Goal: Transaction & Acquisition: Purchase product/service

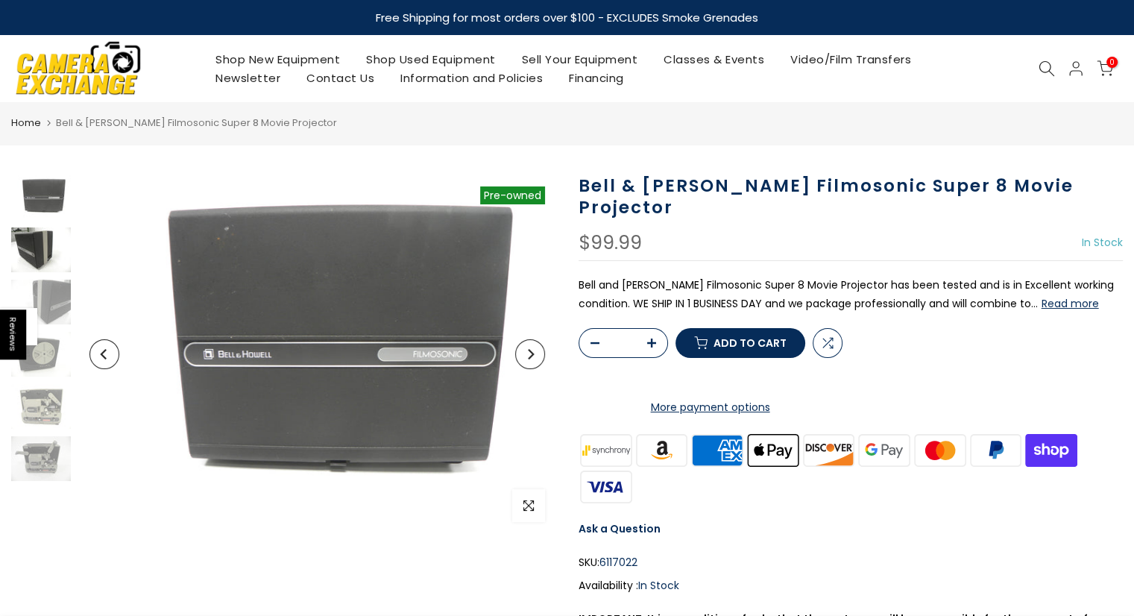
click at [38, 249] on img at bounding box center [41, 249] width 60 height 45
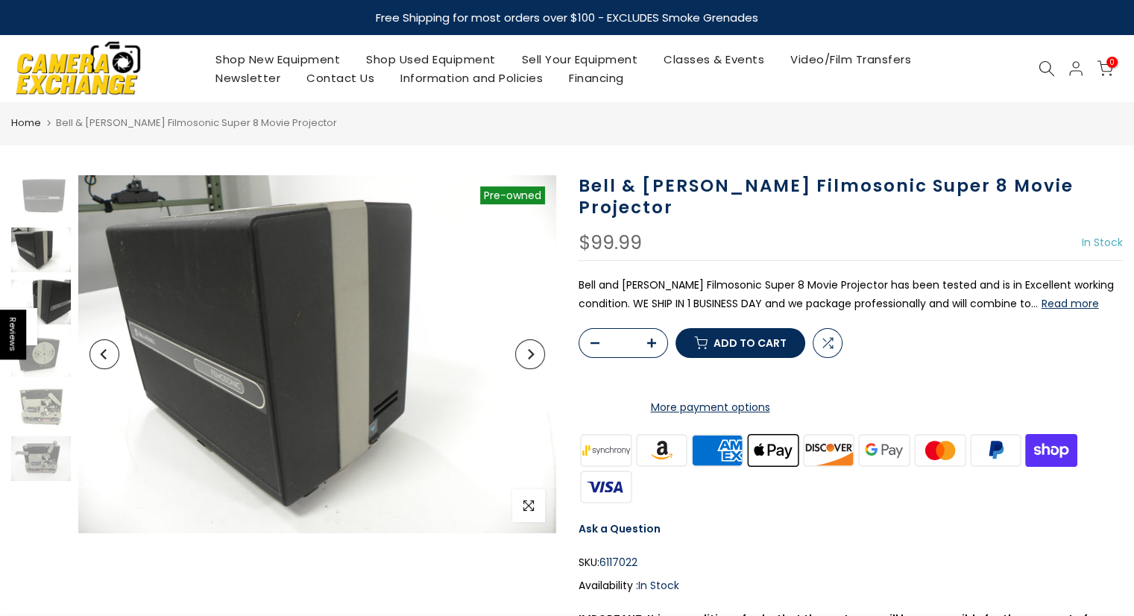
click at [48, 299] on img at bounding box center [41, 302] width 60 height 45
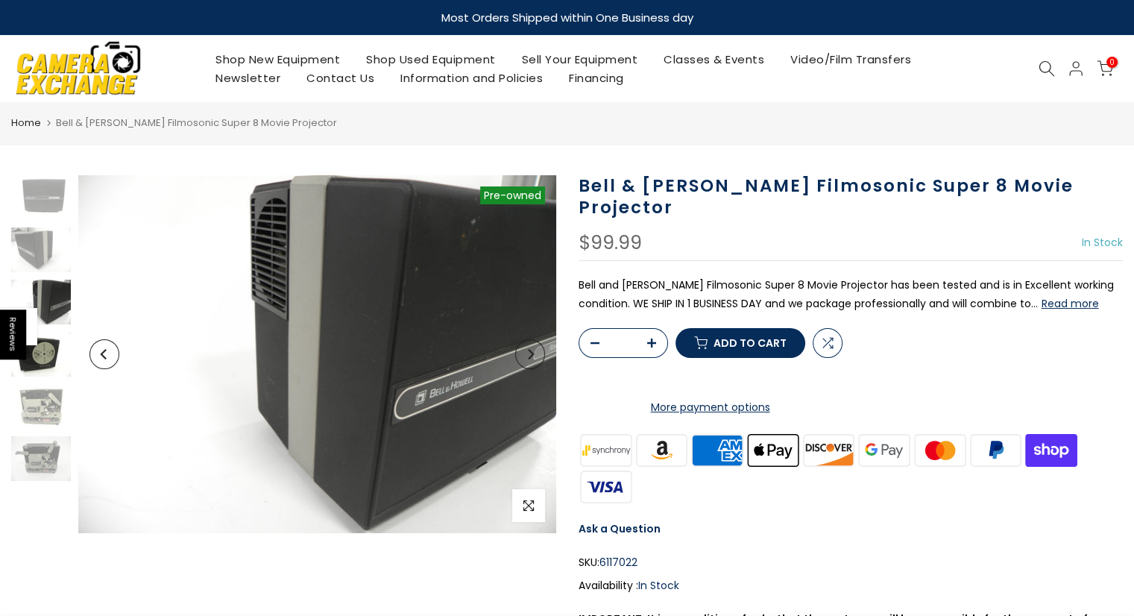
click at [42, 356] on img at bounding box center [41, 354] width 60 height 45
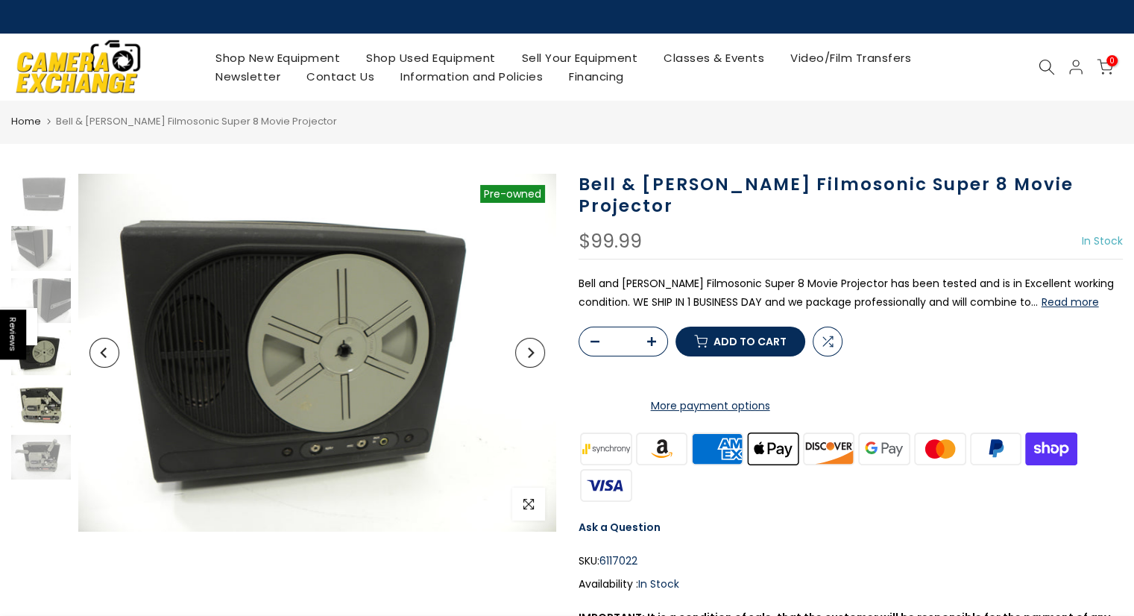
click at [48, 421] on img at bounding box center [41, 404] width 60 height 45
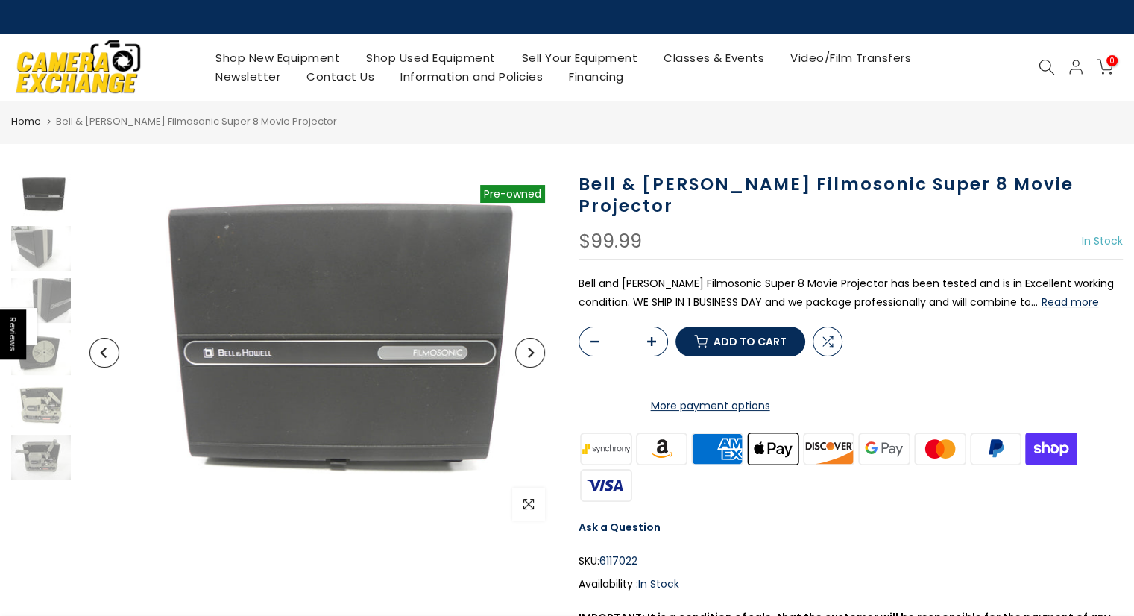
click at [1041, 295] on button "Read more" at bounding box center [1069, 301] width 57 height 13
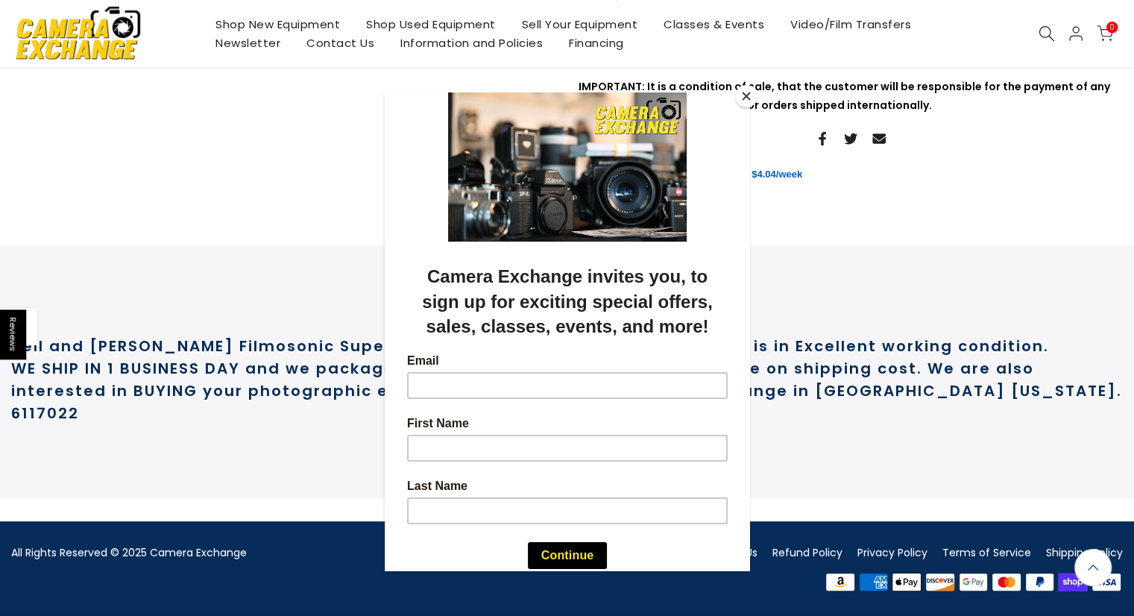
click at [745, 93] on button "Close" at bounding box center [746, 96] width 22 height 22
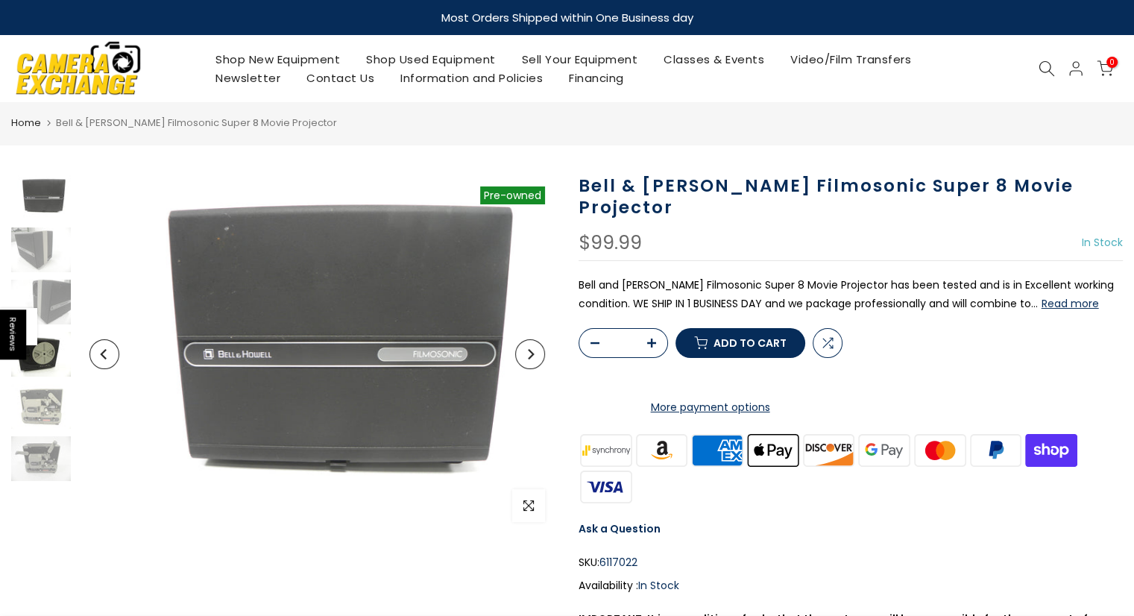
click at [43, 358] on img at bounding box center [41, 354] width 60 height 45
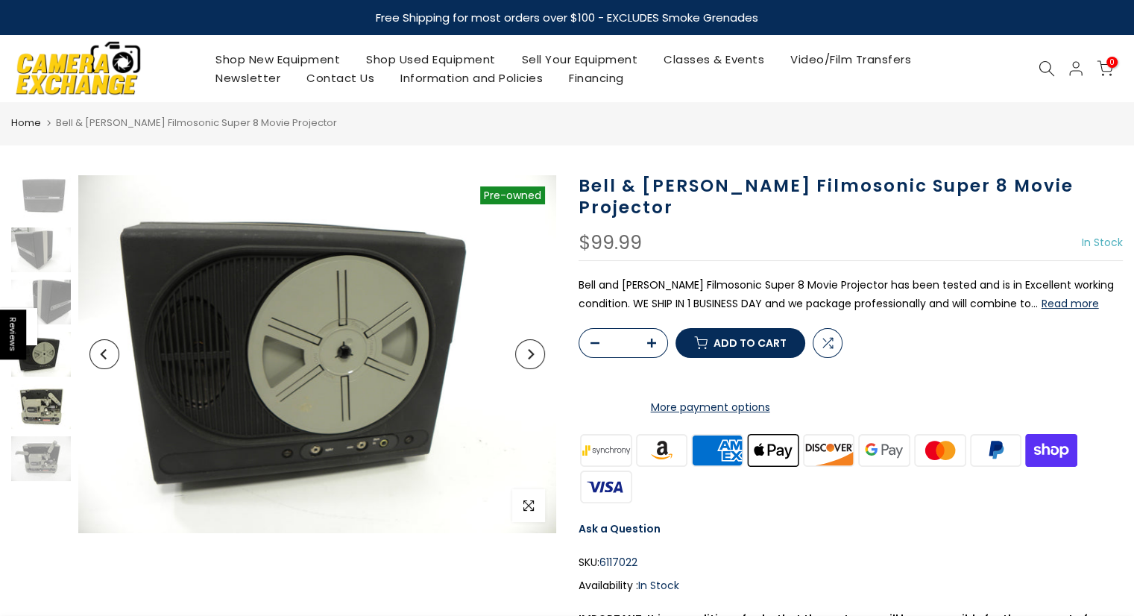
click at [46, 410] on img at bounding box center [41, 406] width 60 height 45
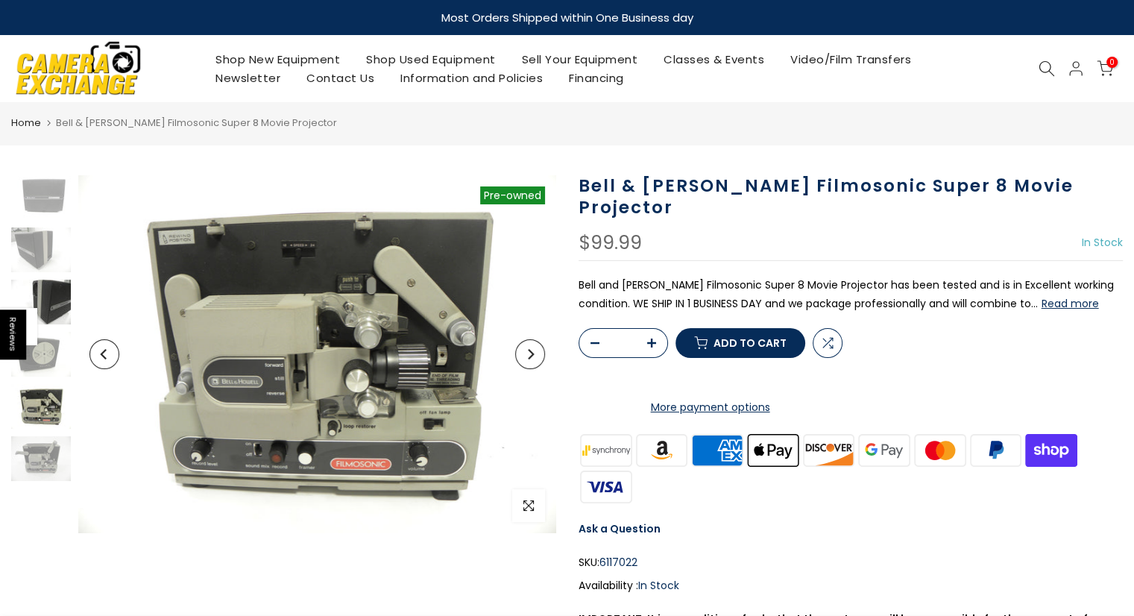
click at [53, 300] on img at bounding box center [41, 302] width 60 height 45
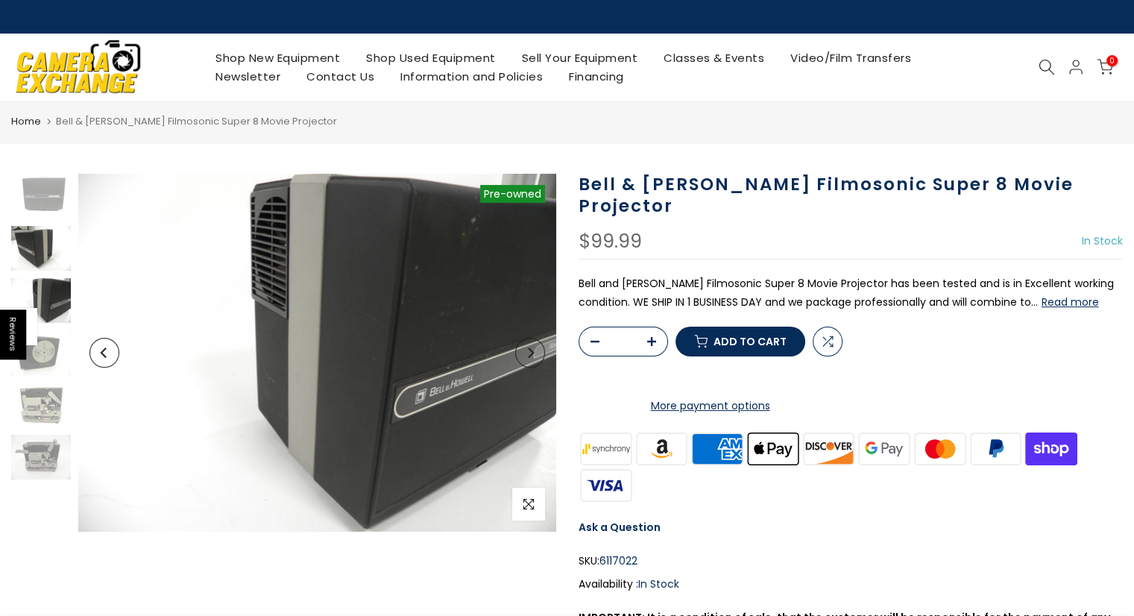
click at [45, 256] on img at bounding box center [41, 248] width 60 height 45
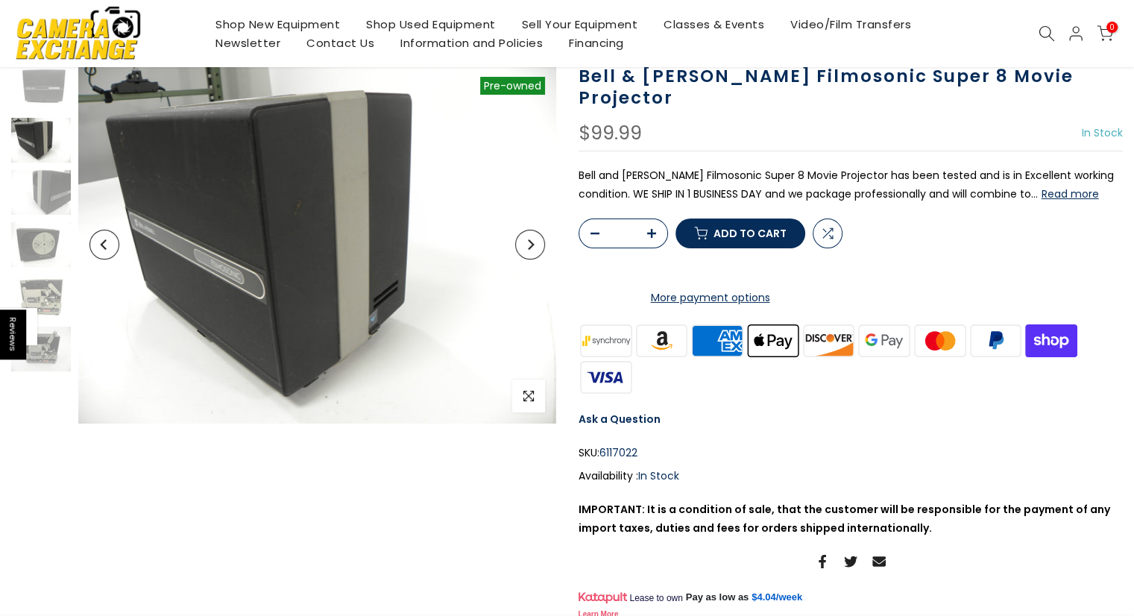
scroll to position [110, 0]
click at [1041, 186] on button "Read more" at bounding box center [1069, 192] width 57 height 13
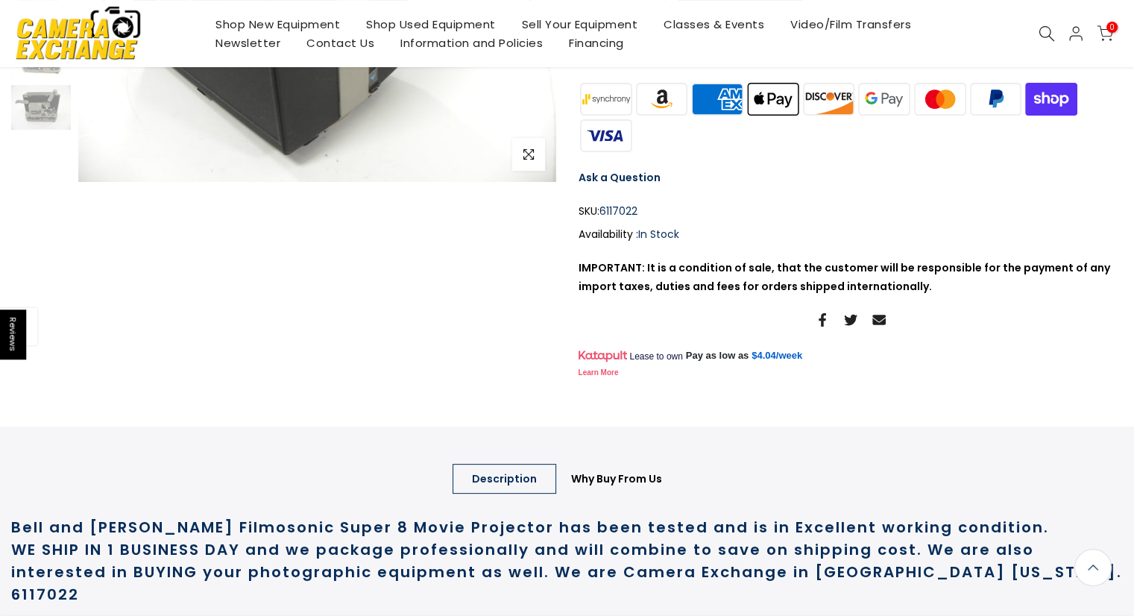
click at [1029, 117] on img at bounding box center [1051, 99] width 56 height 37
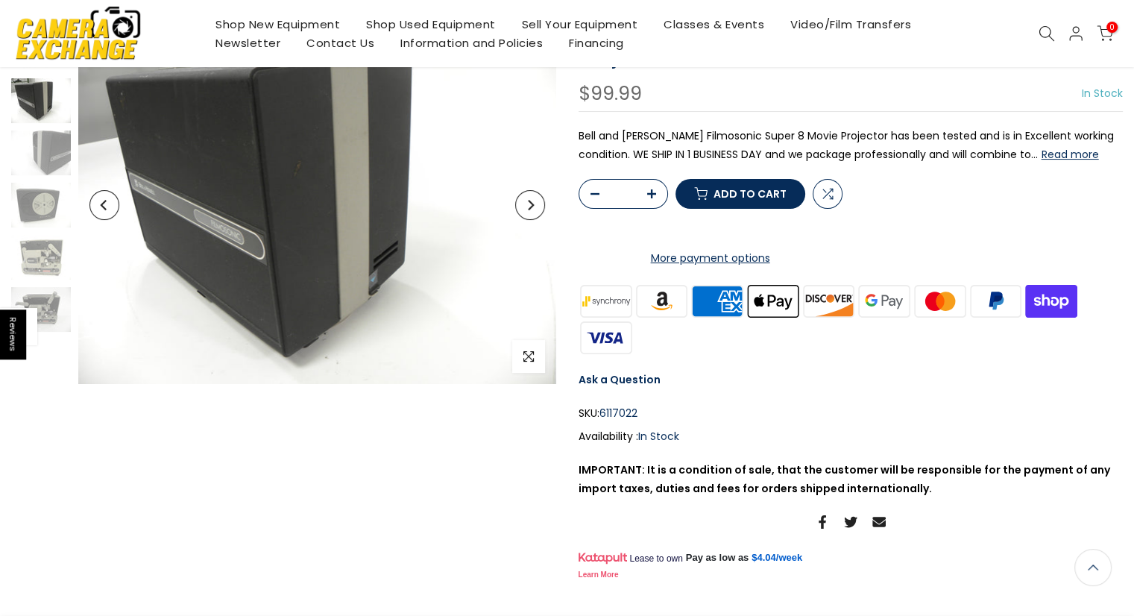
scroll to position [148, 0]
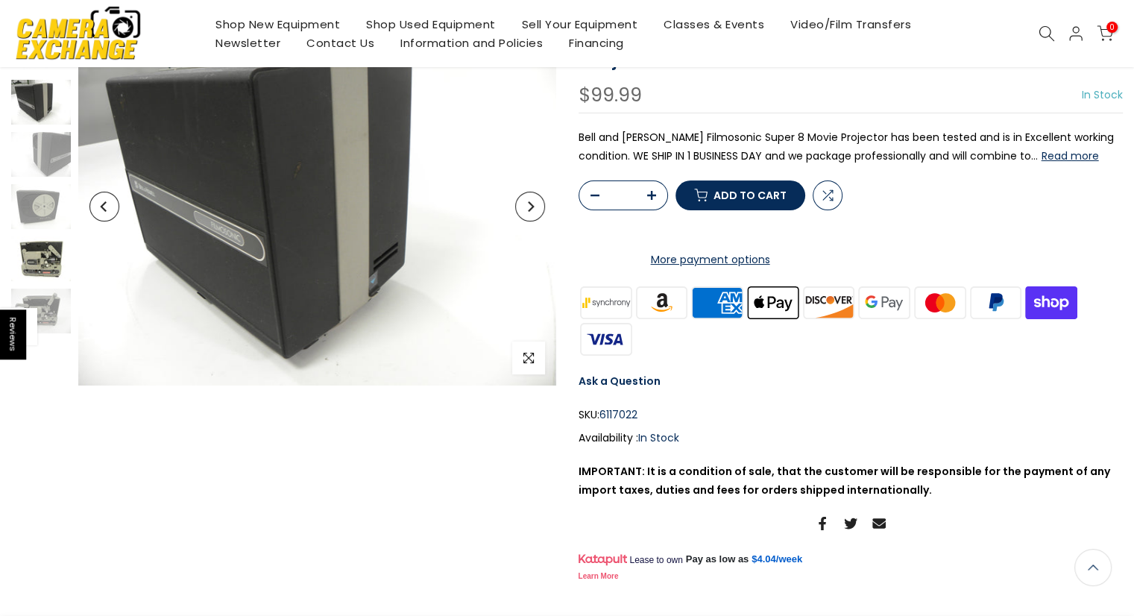
click at [51, 259] on img at bounding box center [41, 258] width 60 height 45
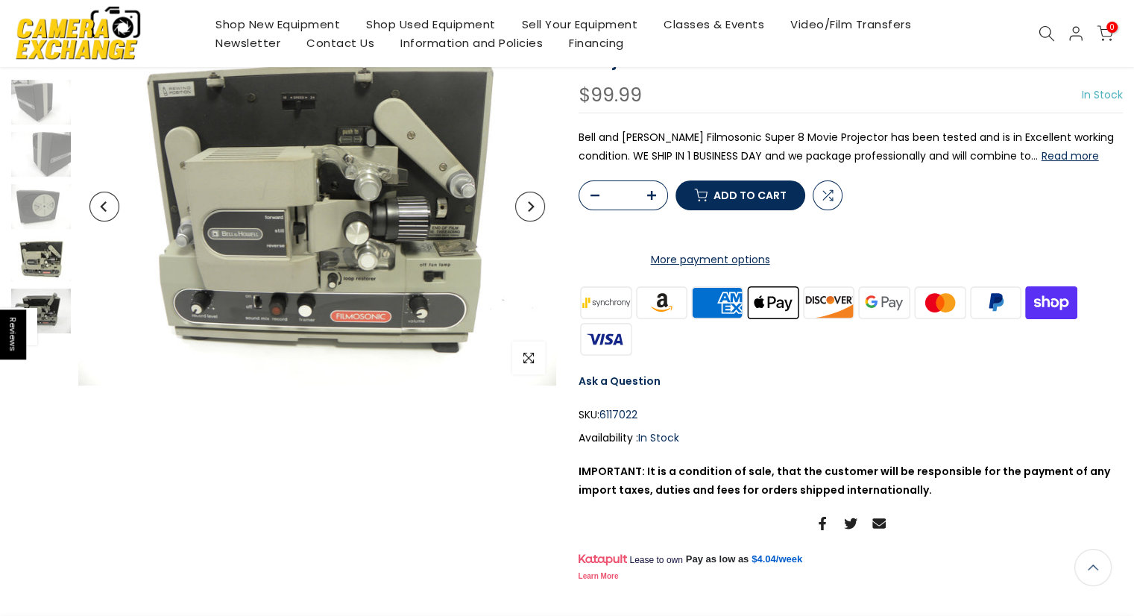
click at [43, 299] on img at bounding box center [41, 310] width 60 height 45
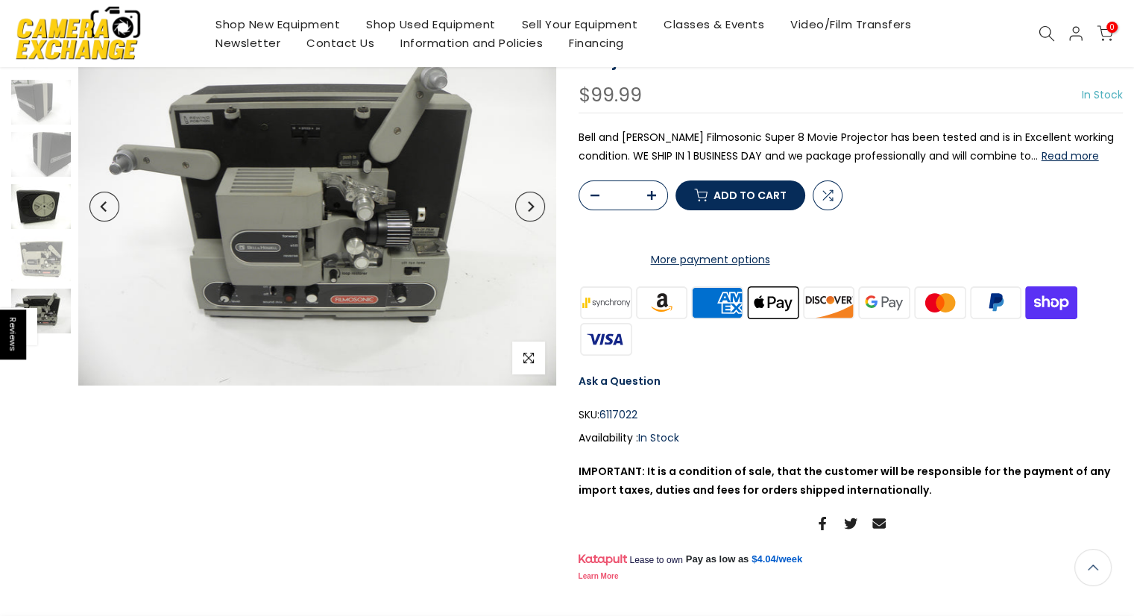
click at [41, 200] on img at bounding box center [41, 206] width 60 height 45
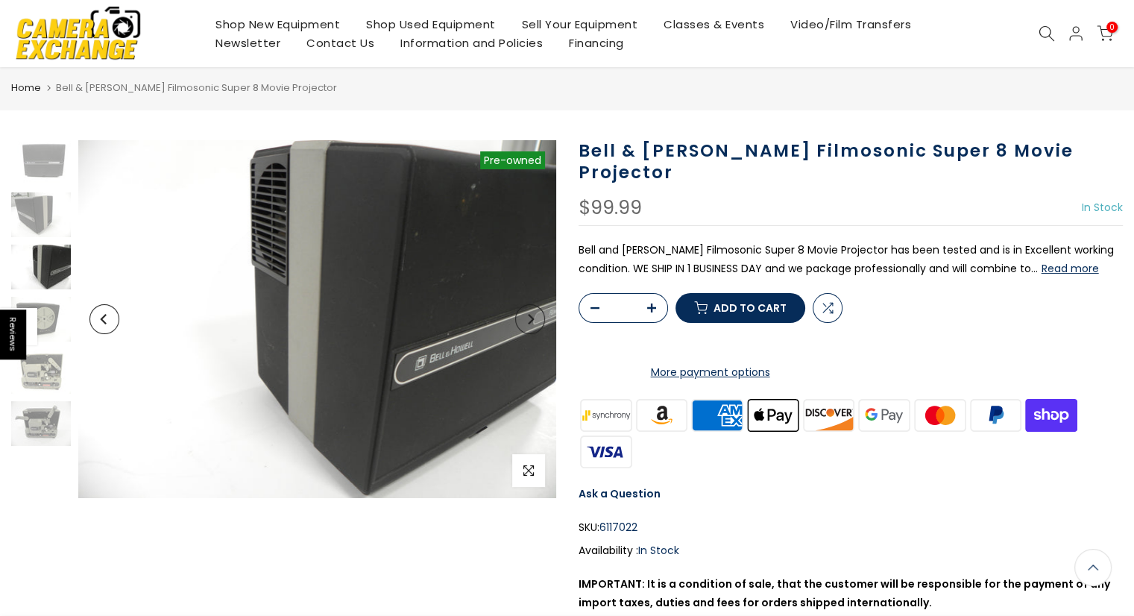
scroll to position [34, 0]
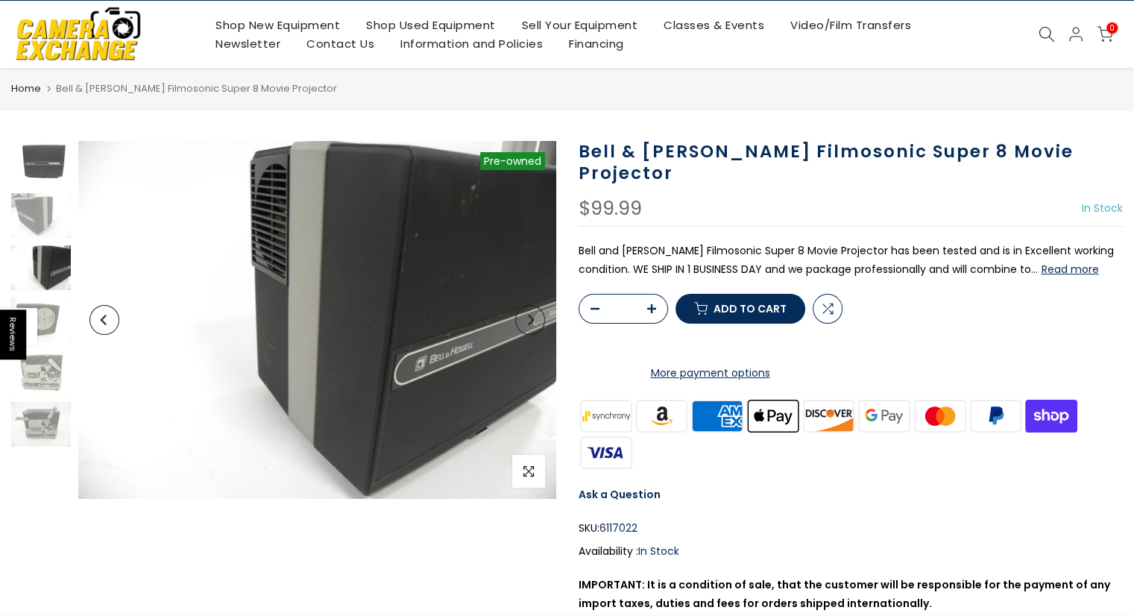
click at [48, 158] on img at bounding box center [41, 163] width 60 height 45
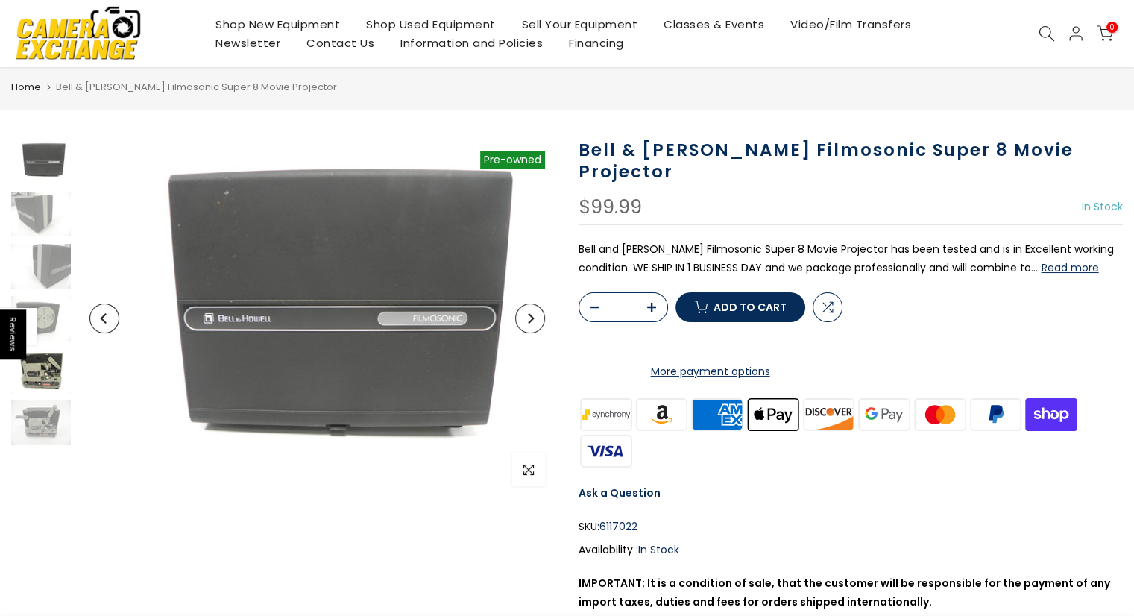
click at [61, 362] on img at bounding box center [41, 370] width 60 height 45
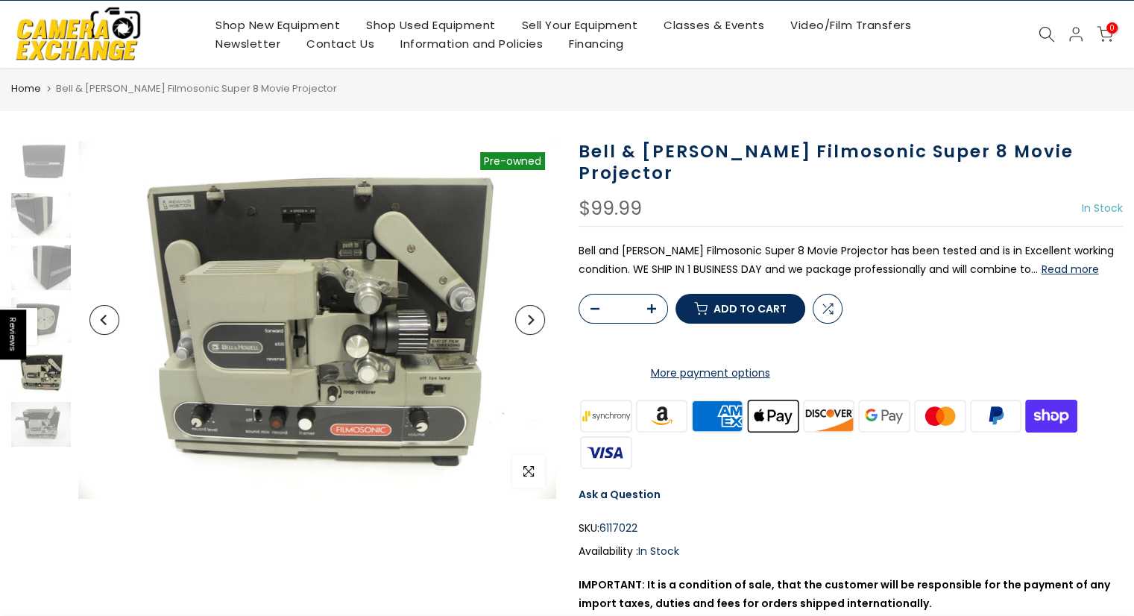
click at [57, 363] on img at bounding box center [41, 372] width 60 height 45
click at [51, 367] on img at bounding box center [41, 372] width 60 height 45
click at [36, 410] on img at bounding box center [41, 424] width 60 height 45
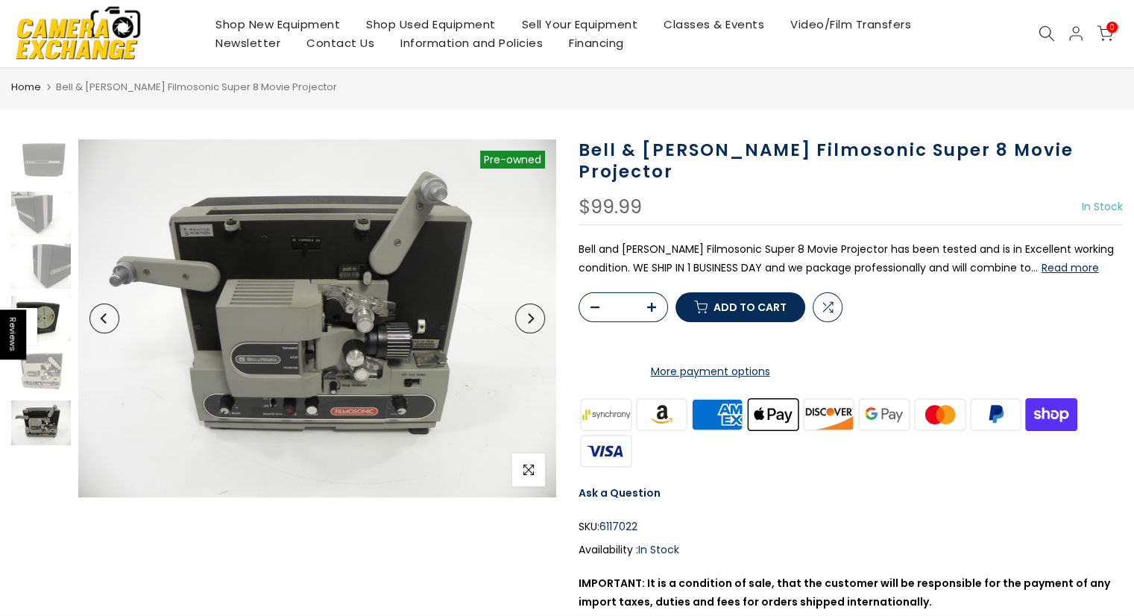
click at [57, 310] on img at bounding box center [41, 318] width 60 height 45
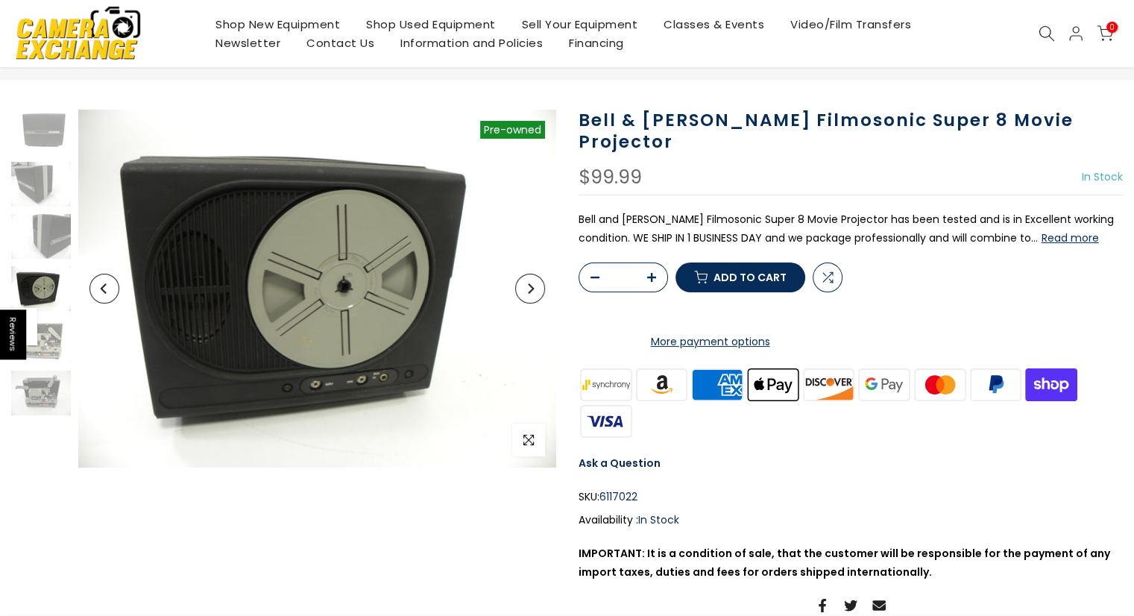
click at [752, 292] on button "Add to cart" at bounding box center [740, 277] width 130 height 30
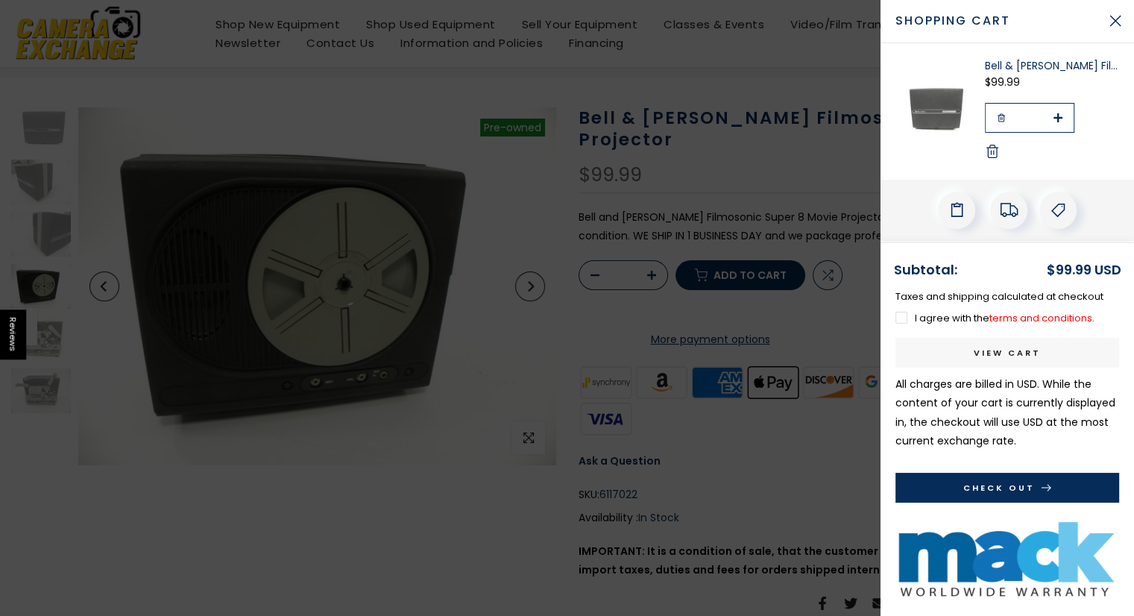
scroll to position [66, 0]
click at [925, 322] on label "I agree with the terms and conditions ." at bounding box center [994, 318] width 199 height 14
click at [1052, 351] on link "View cart" at bounding box center [1007, 353] width 224 height 30
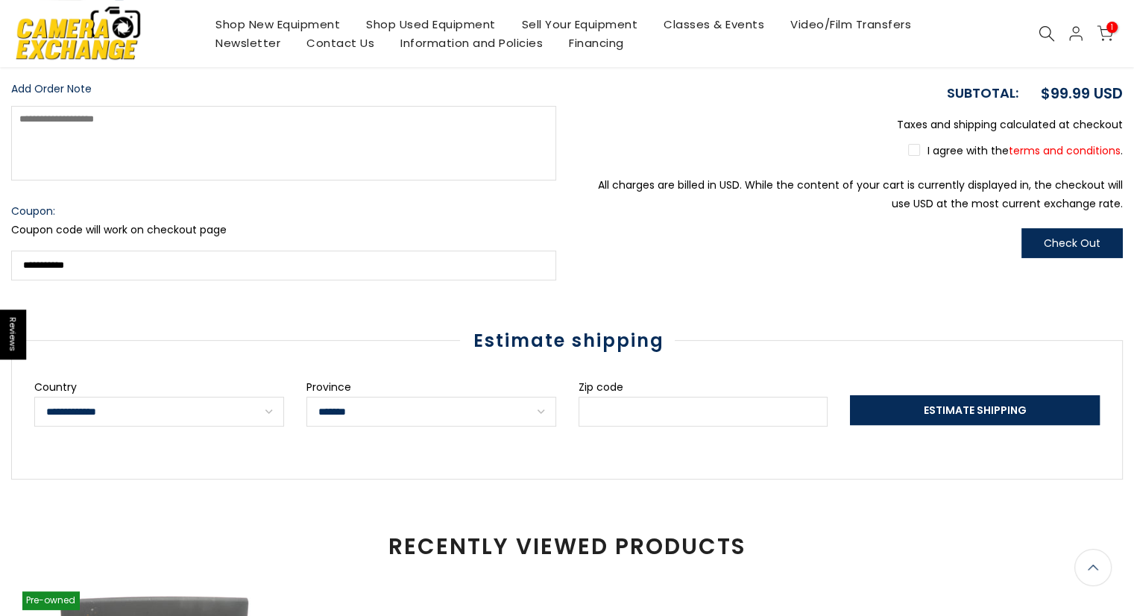
scroll to position [430, 0]
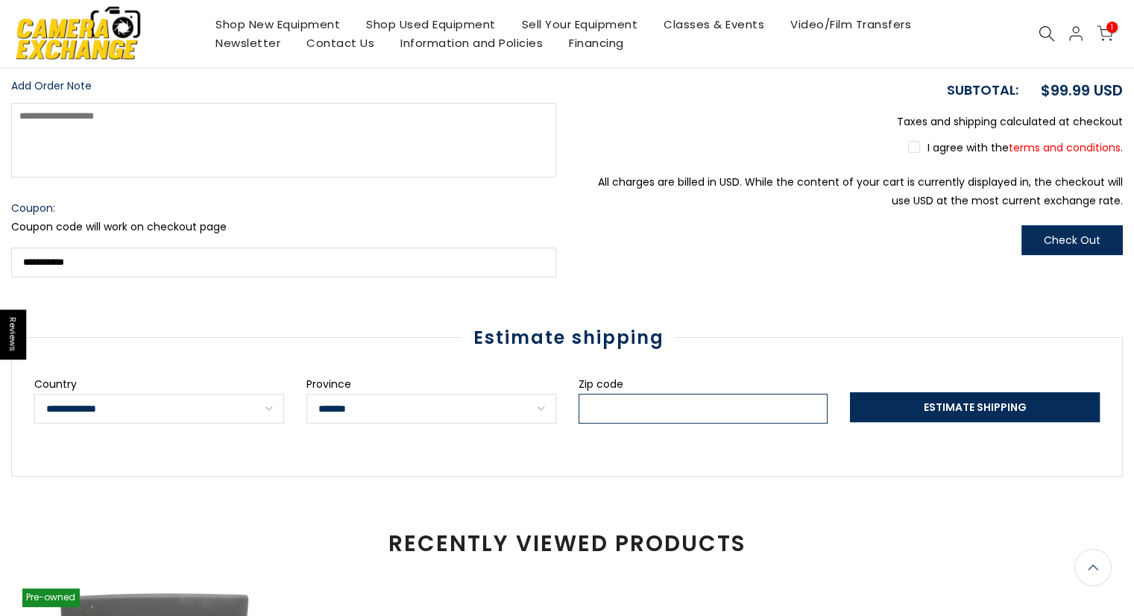
click at [619, 414] on input "Zip code" at bounding box center [703, 409] width 250 height 30
type input "*****"
click at [938, 405] on span "Estimate Shipping" at bounding box center [975, 407] width 103 height 15
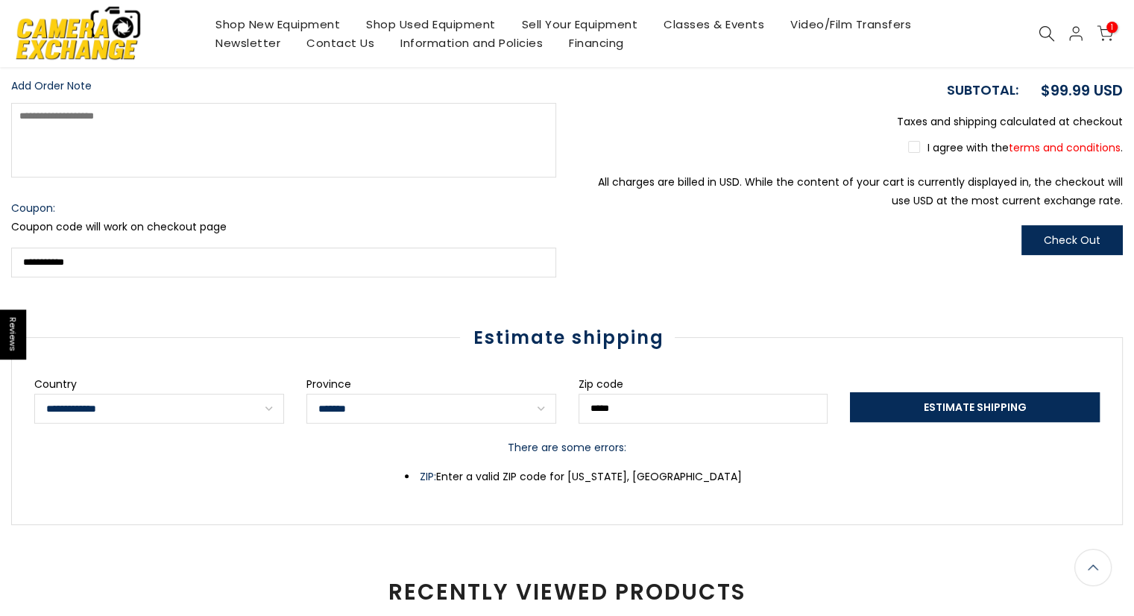
click at [414, 401] on select "**********" at bounding box center [431, 409] width 250 height 30
select select "********"
click at [306, 394] on select "**********" at bounding box center [431, 409] width 250 height 30
click at [932, 406] on span "Estimate Shipping" at bounding box center [975, 407] width 103 height 15
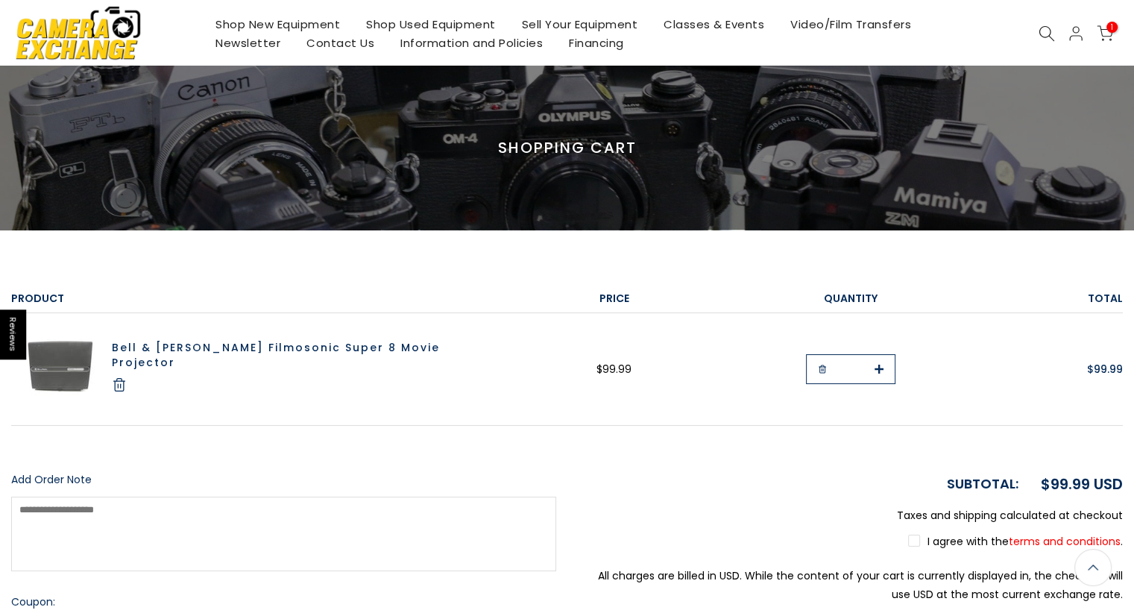
scroll to position [0, 0]
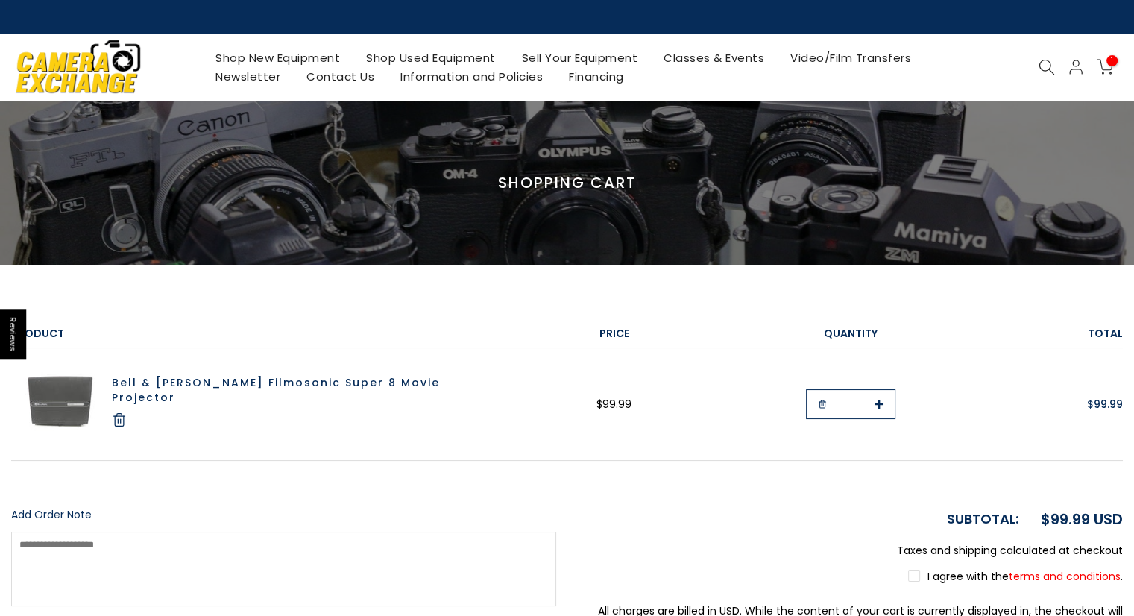
click at [58, 383] on img at bounding box center [55, 403] width 89 height 67
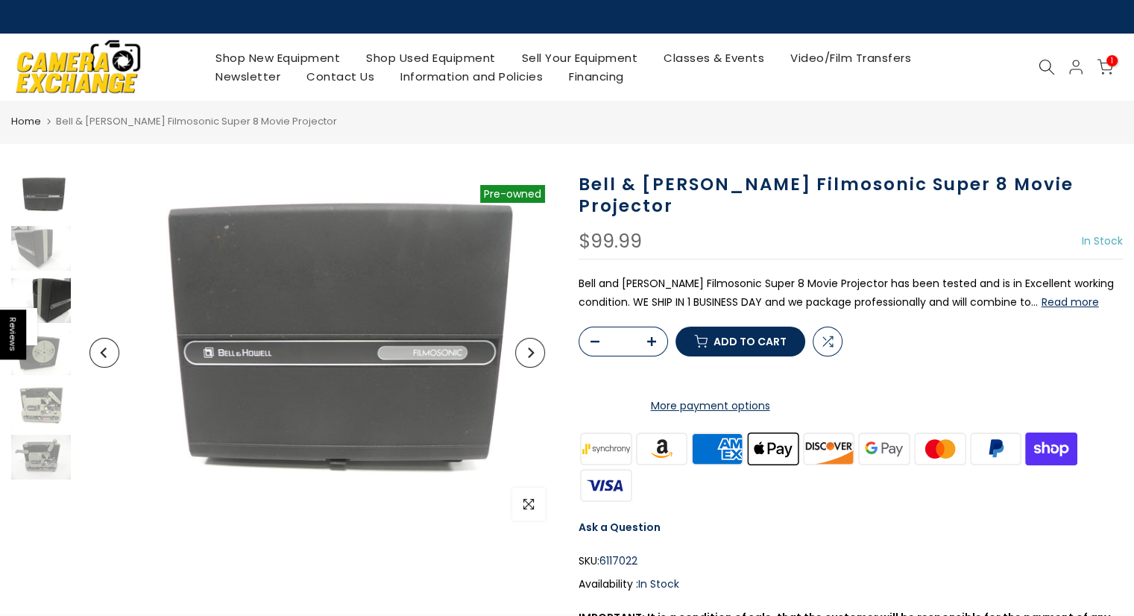
click at [60, 292] on img at bounding box center [41, 300] width 60 height 45
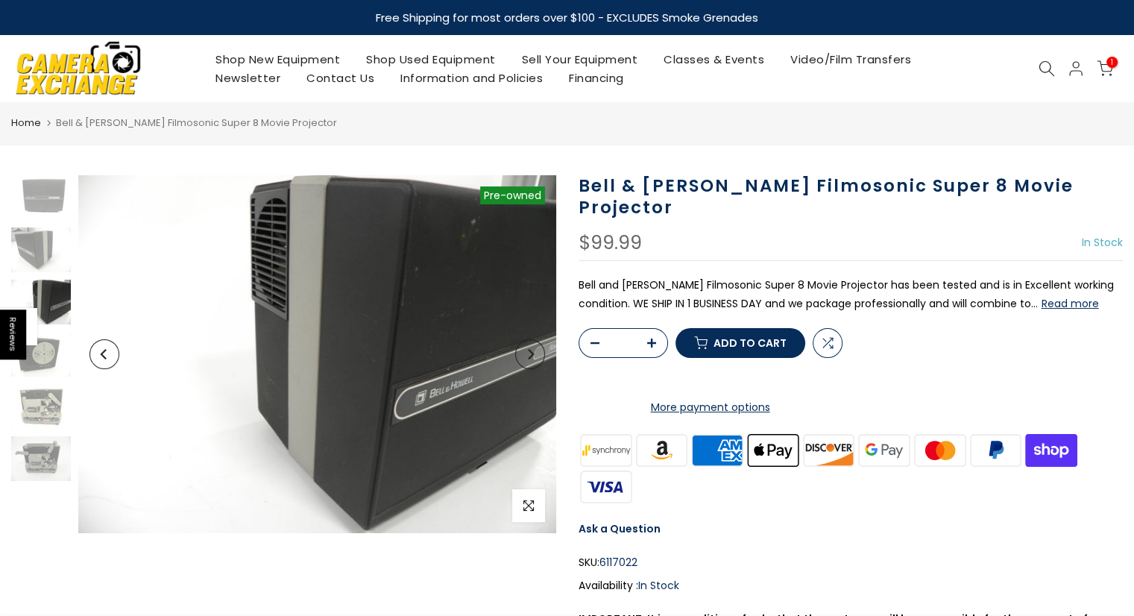
click at [45, 346] on img at bounding box center [41, 354] width 60 height 45
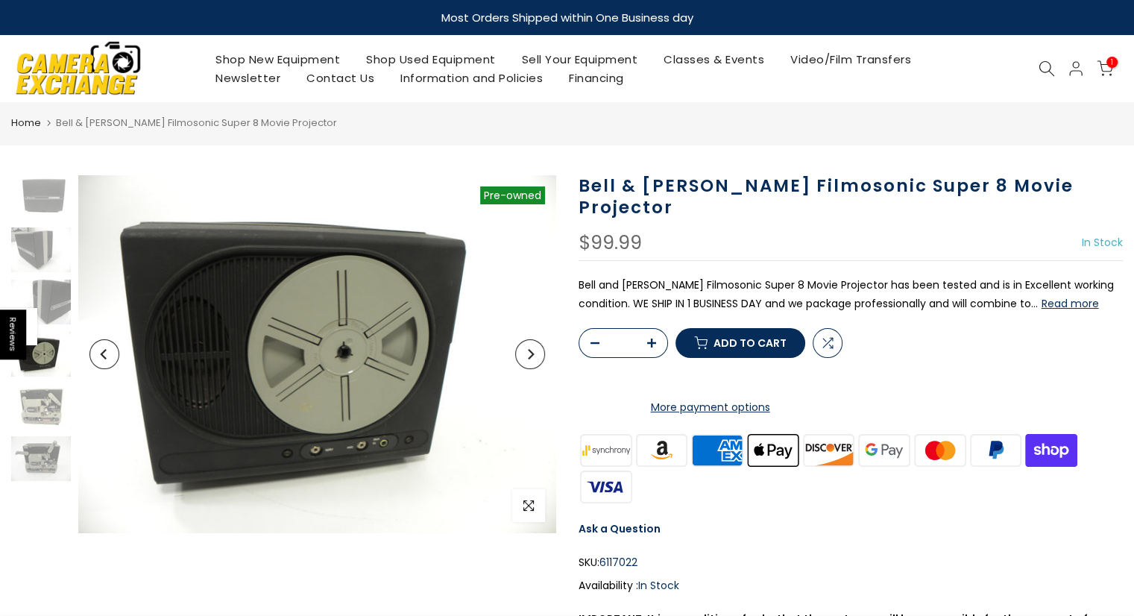
click at [48, 406] on img at bounding box center [41, 406] width 60 height 45
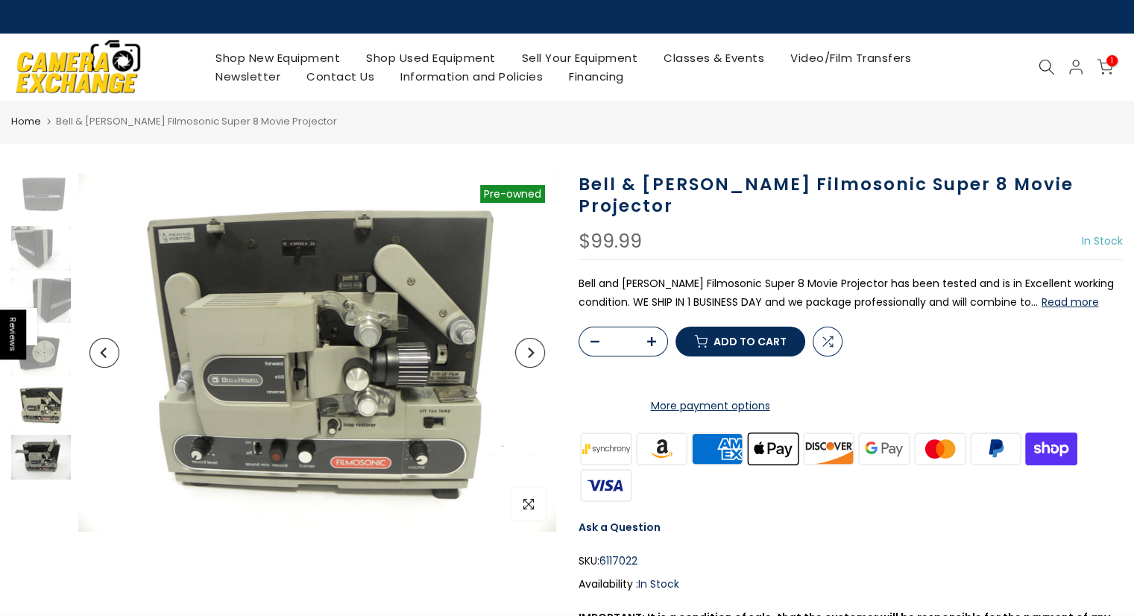
click at [50, 455] on img at bounding box center [41, 457] width 60 height 45
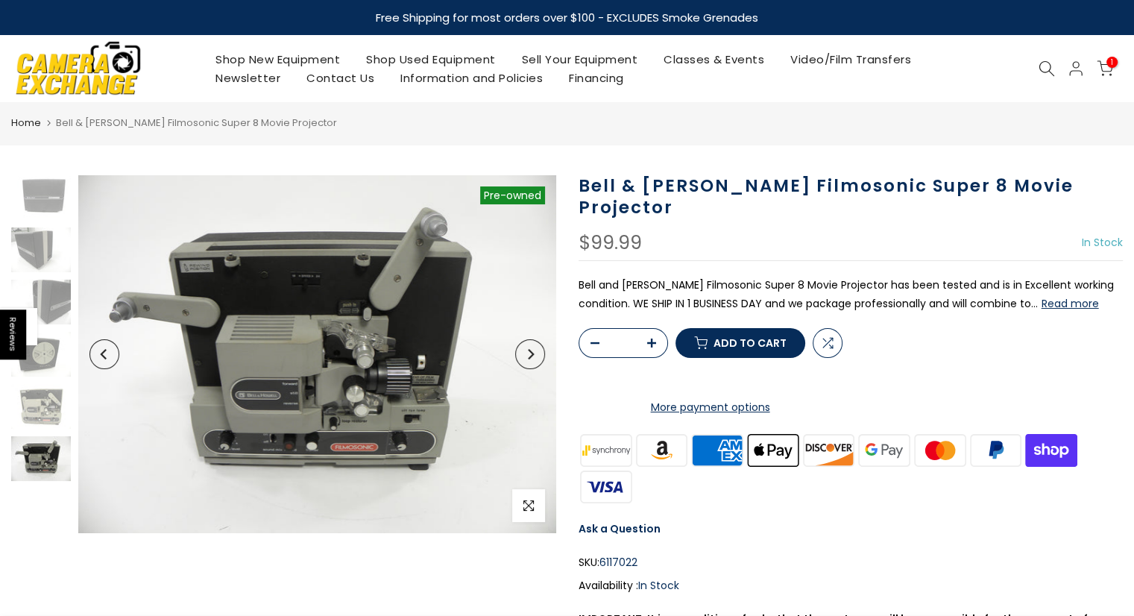
click at [1041, 297] on button "Read more" at bounding box center [1069, 303] width 57 height 13
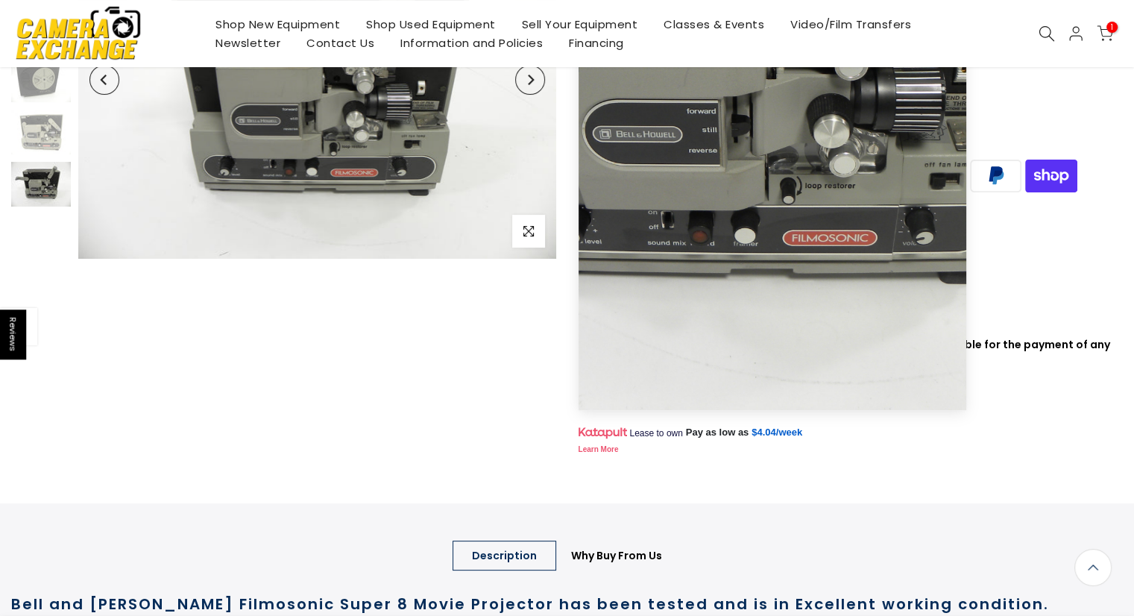
scroll to position [271, 0]
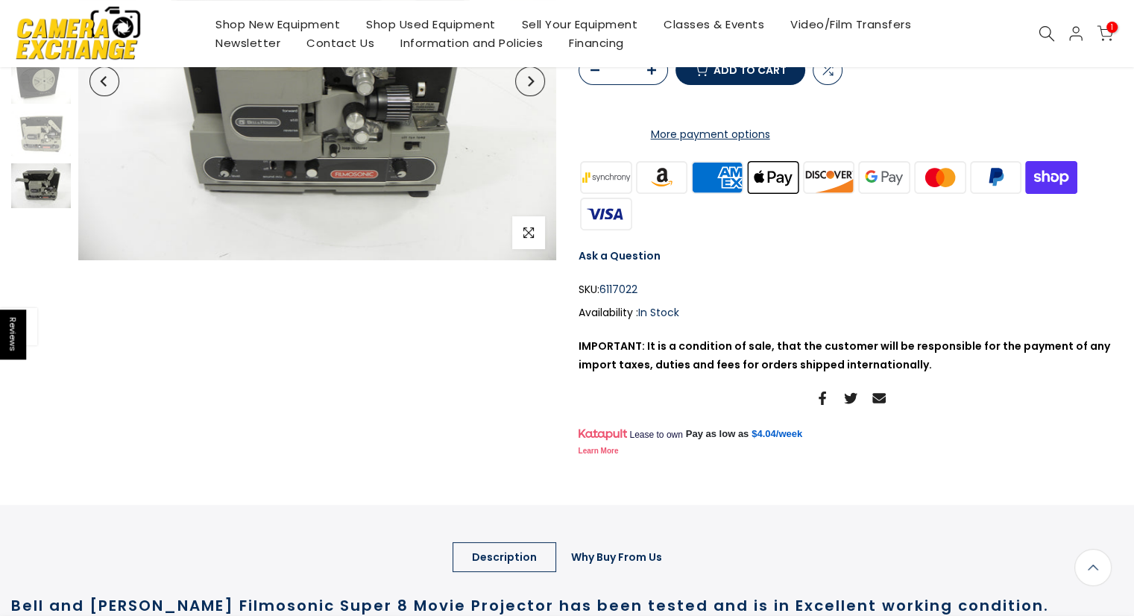
click at [611, 572] on link "Why Buy From Us" at bounding box center [617, 557] width 130 height 30
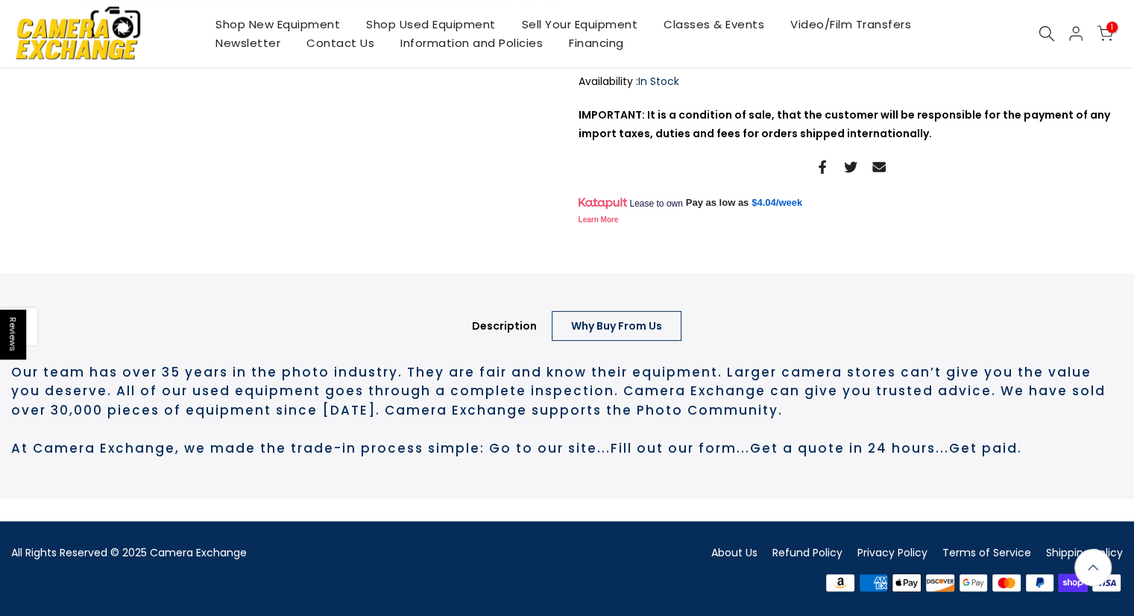
scroll to position [541, 0]
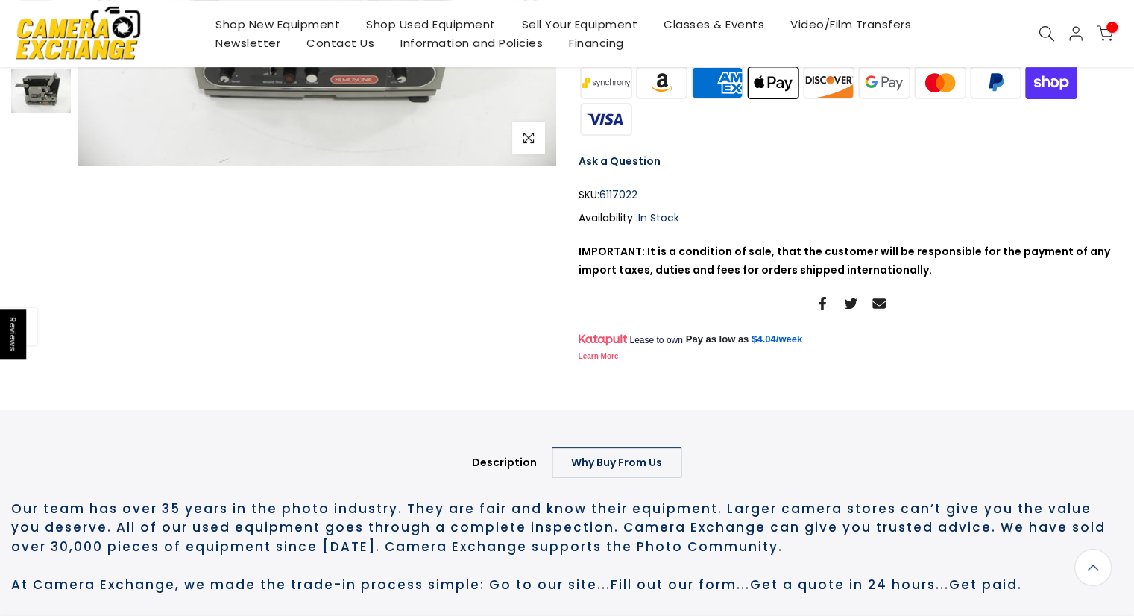
click at [662, 114] on div "Bell & Howell Filmosonic Super 8 Movie Projector $99.99 In Stock Pre order Out …" at bounding box center [850, 87] width 545 height 558
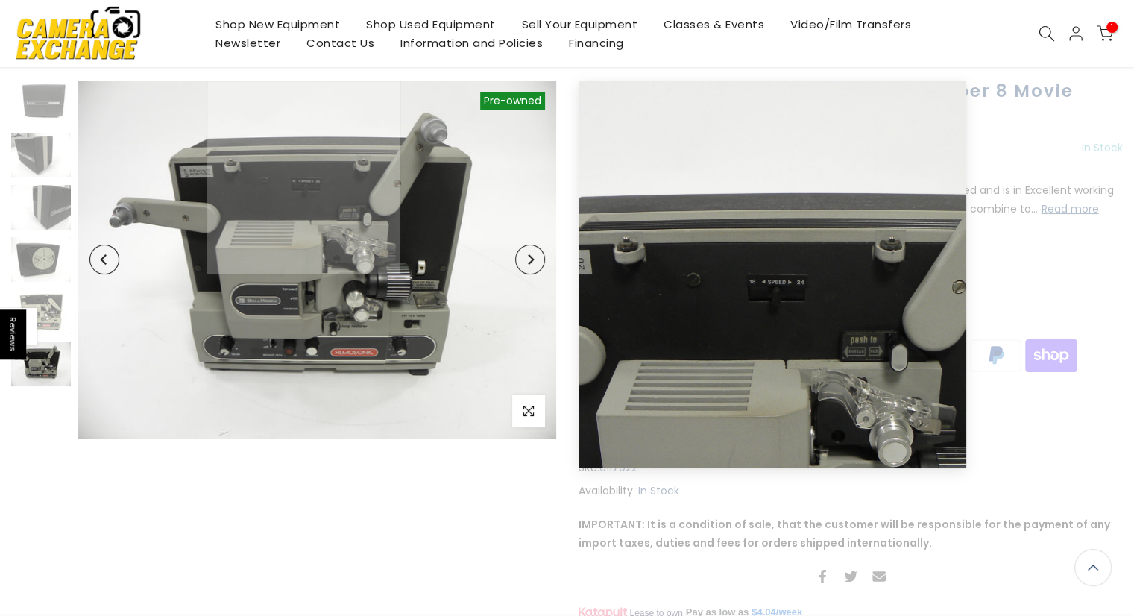
scroll to position [95, 0]
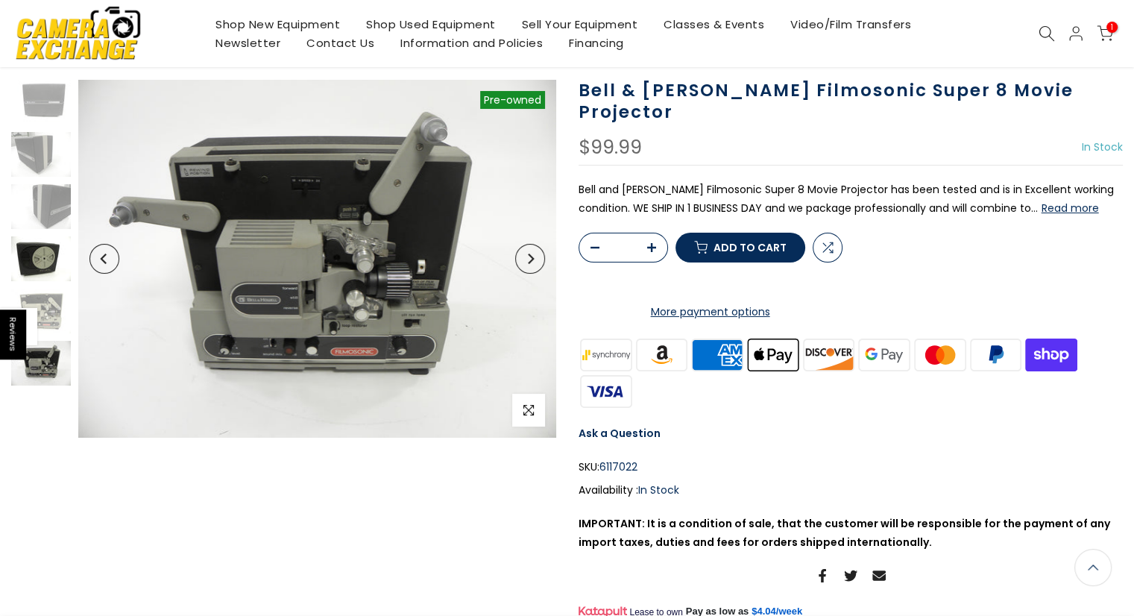
click at [41, 259] on img at bounding box center [41, 258] width 60 height 45
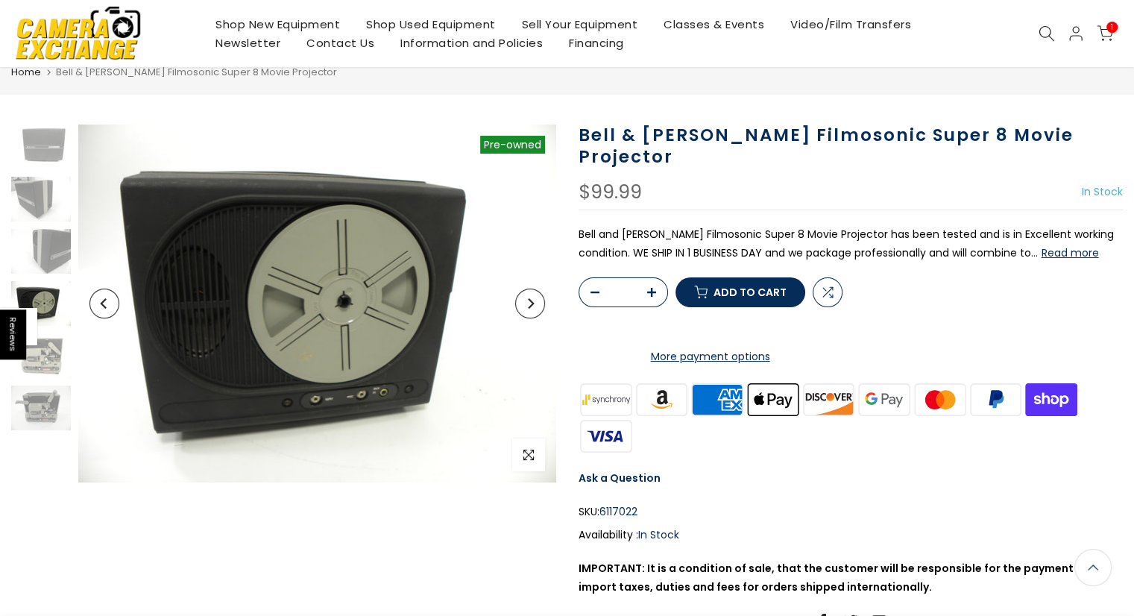
scroll to position [0, 0]
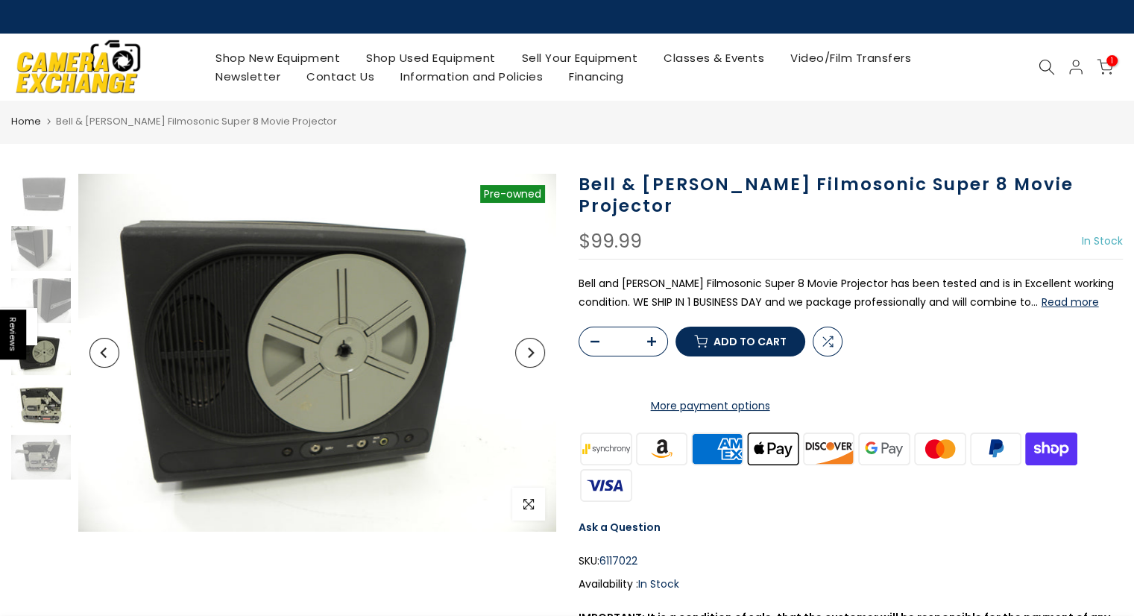
click at [54, 408] on img at bounding box center [41, 404] width 60 height 45
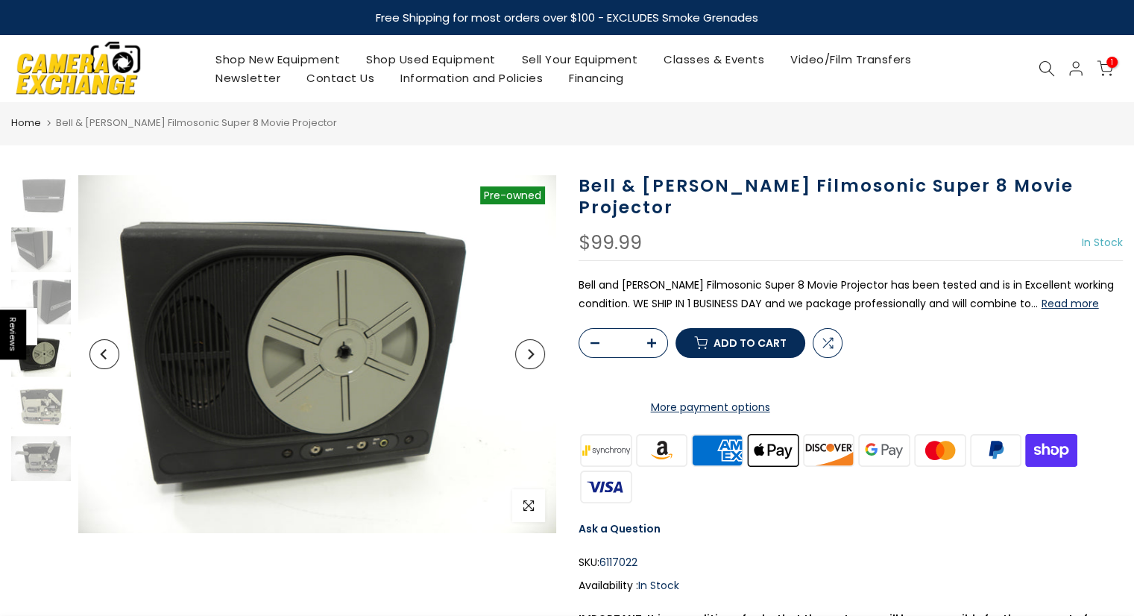
click at [39, 382] on div at bounding box center [41, 328] width 63 height 306
click at [42, 391] on img at bounding box center [41, 406] width 60 height 45
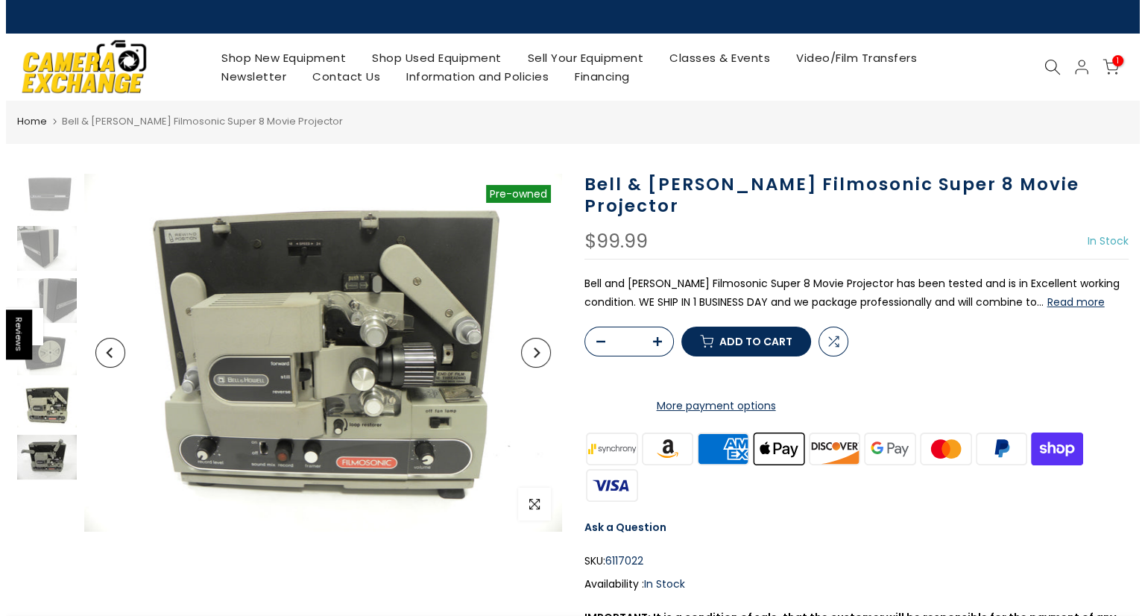
scroll to position [0, 1]
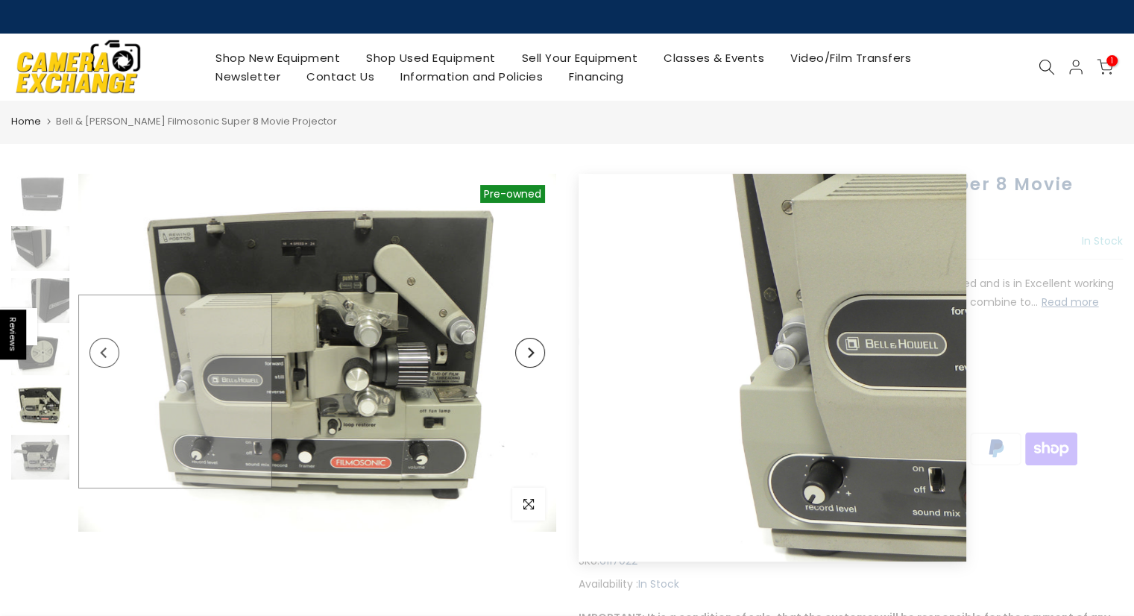
click at [150, 391] on img at bounding box center [317, 353] width 478 height 358
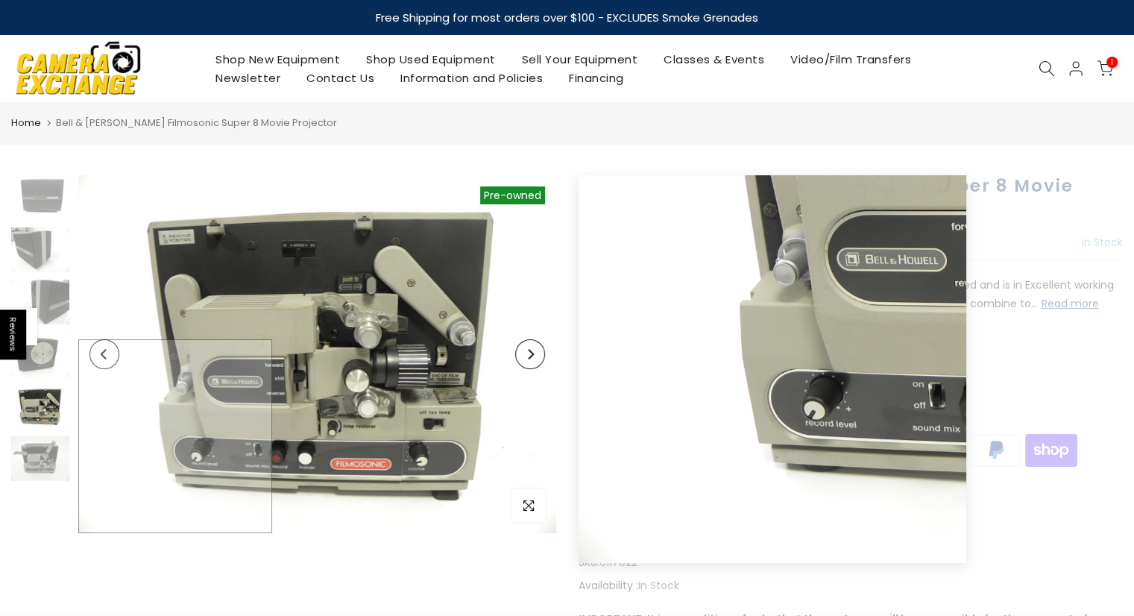
click at [128, 458] on img at bounding box center [317, 354] width 478 height 358
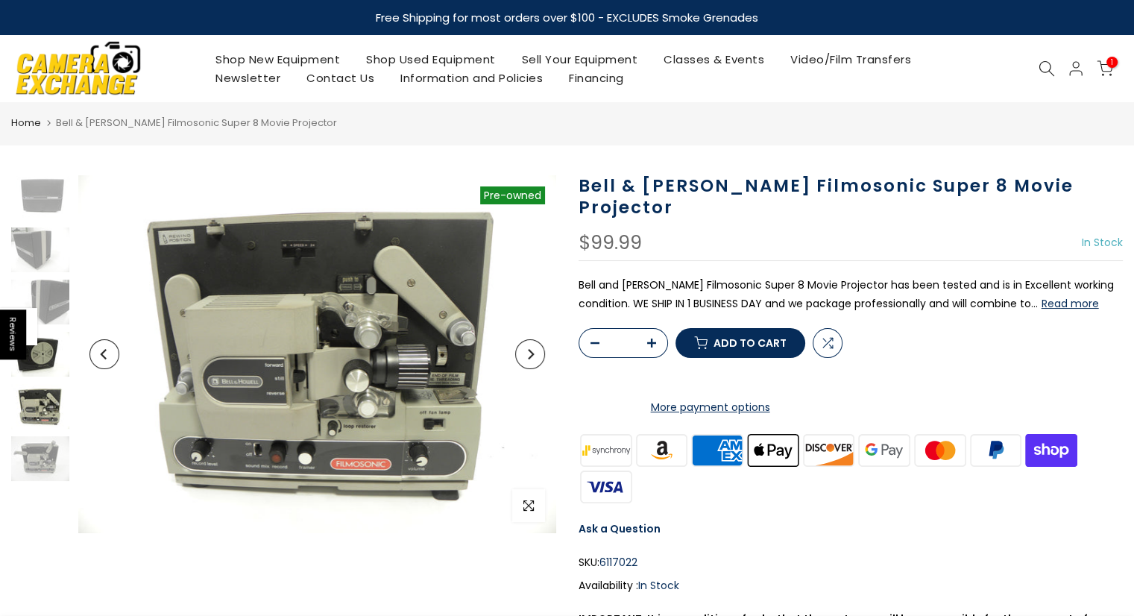
click at [54, 364] on img at bounding box center [40, 354] width 60 height 45
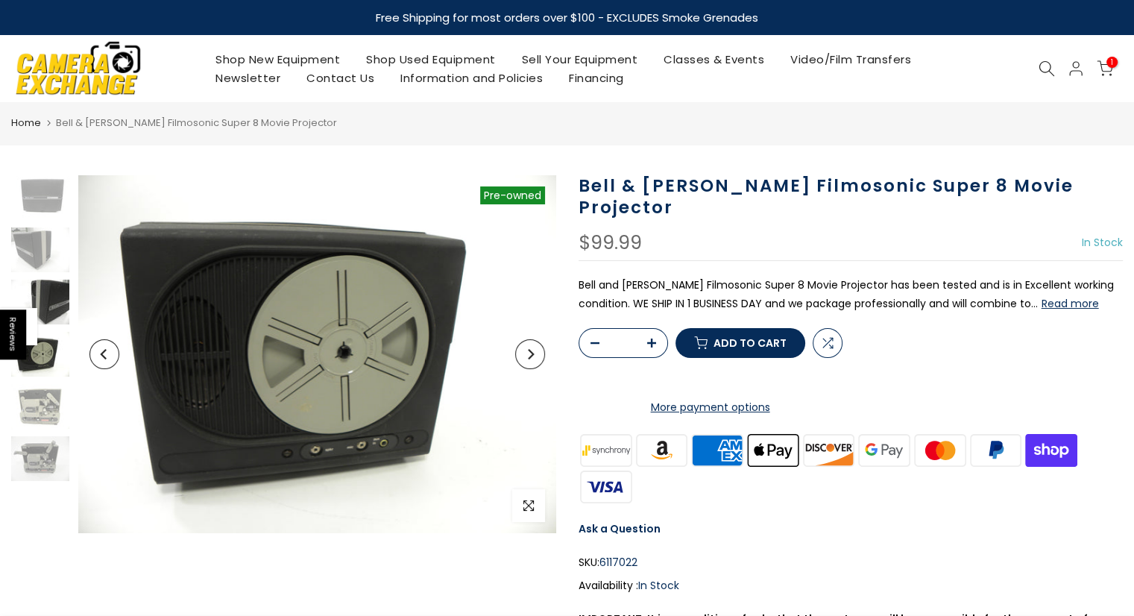
click at [45, 282] on img at bounding box center [40, 302] width 60 height 45
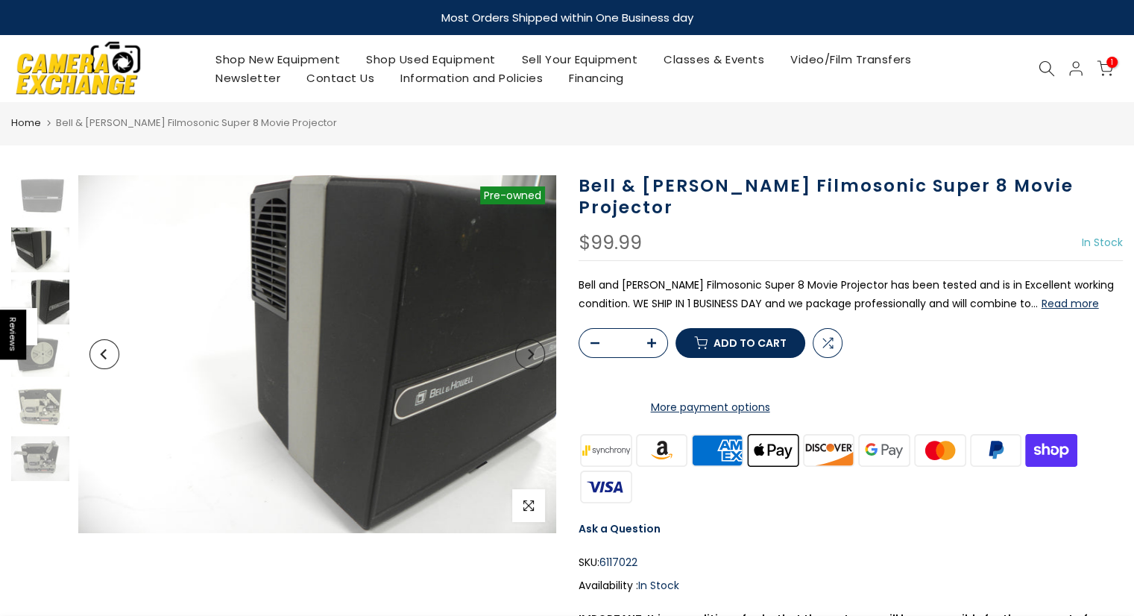
click at [33, 248] on img at bounding box center [40, 249] width 60 height 45
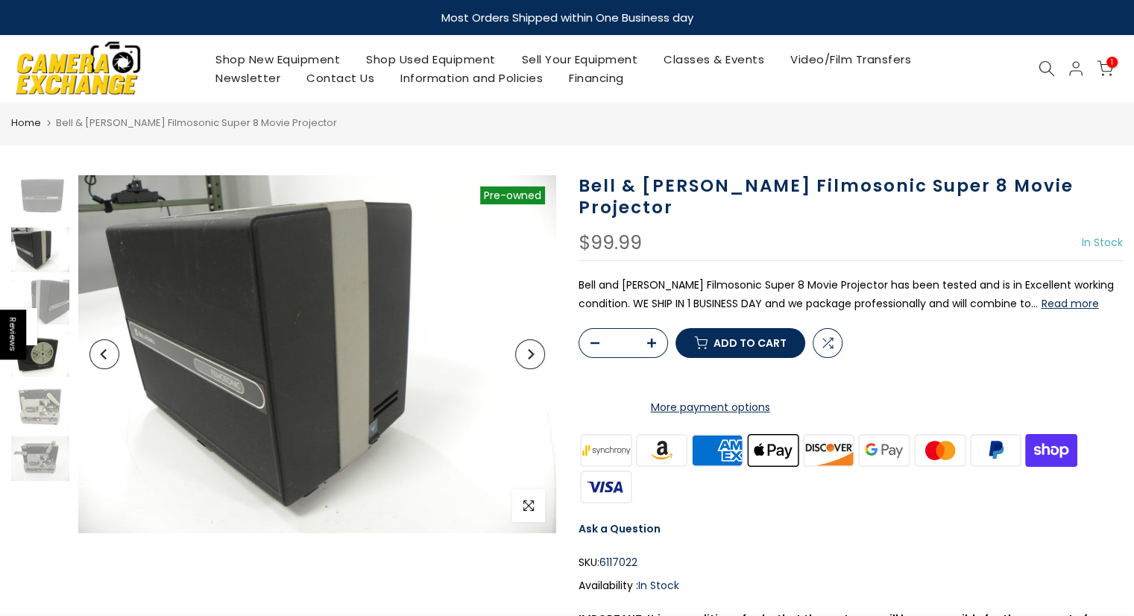
click at [36, 355] on img at bounding box center [40, 354] width 60 height 45
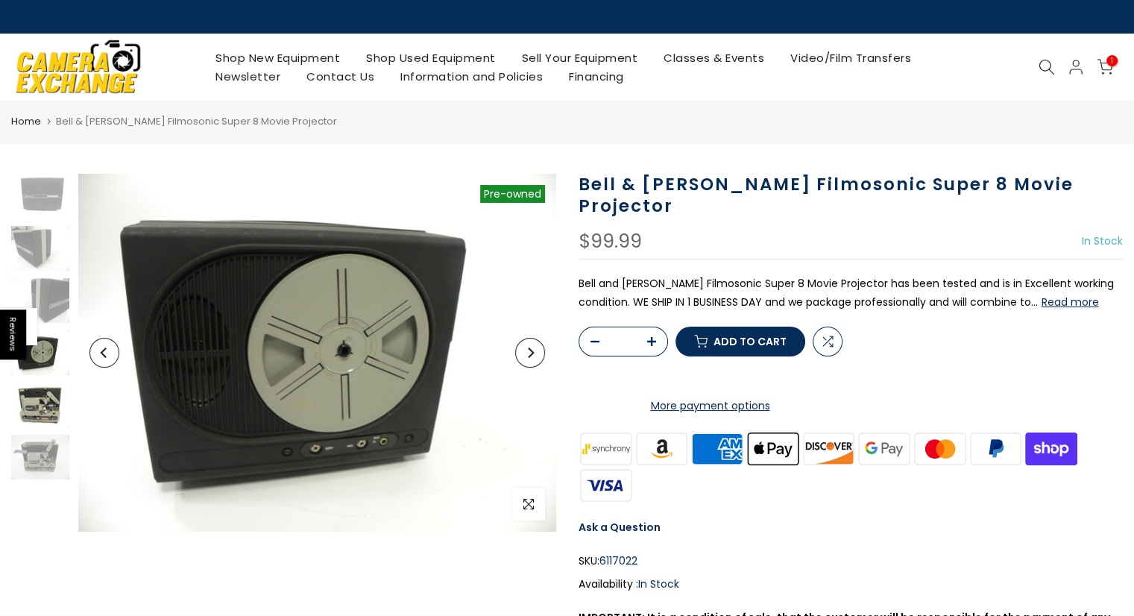
click at [36, 404] on img at bounding box center [40, 404] width 60 height 45
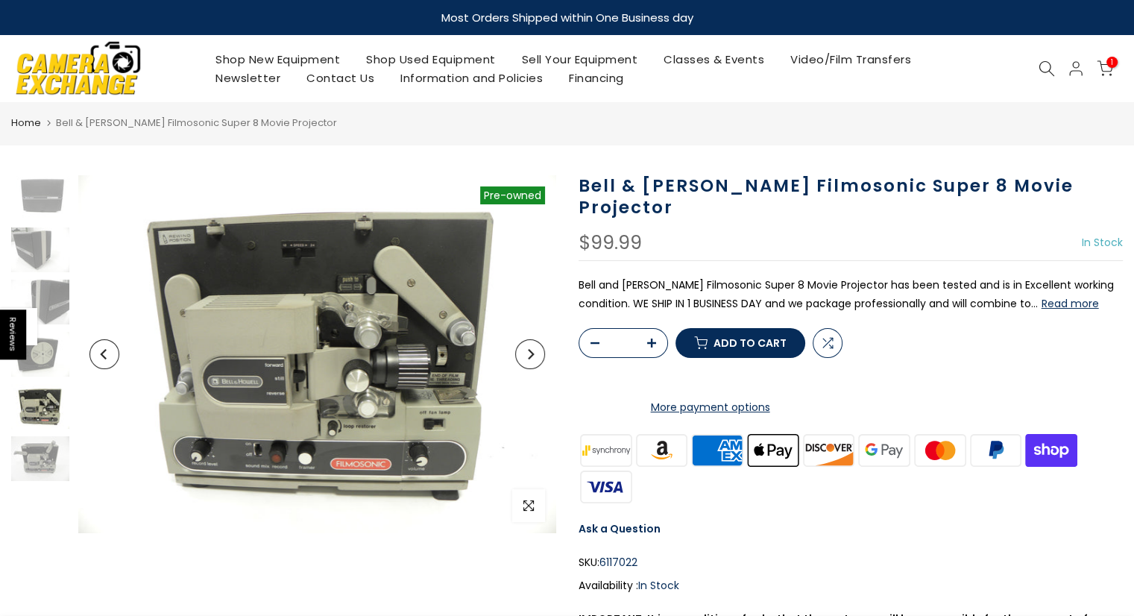
click at [741, 348] on span "Add to cart" at bounding box center [749, 343] width 73 height 10
click at [1109, 64] on span "1" at bounding box center [1111, 62] width 11 height 11
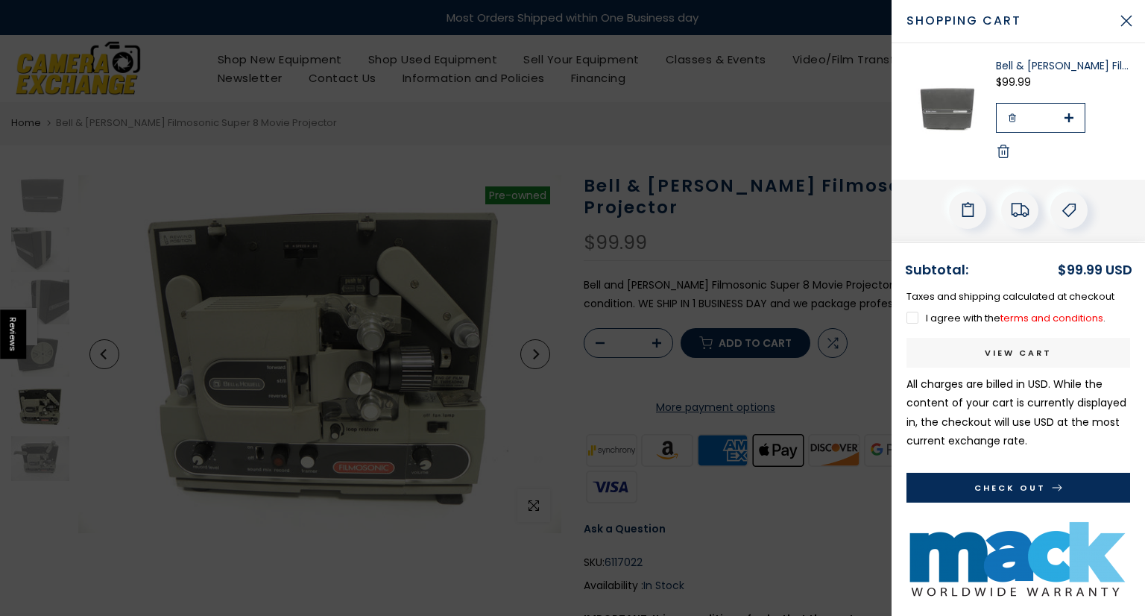
click at [1047, 488] on button "Check Out" at bounding box center [1018, 488] width 224 height 30
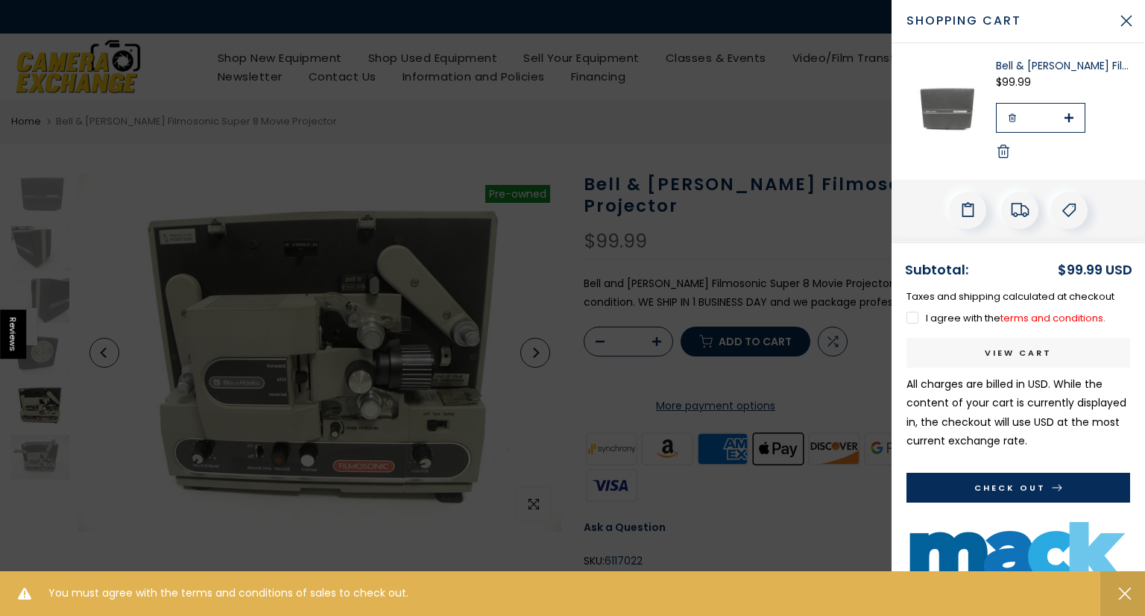
click at [911, 312] on label "I agree with the terms and conditions ." at bounding box center [1005, 318] width 199 height 14
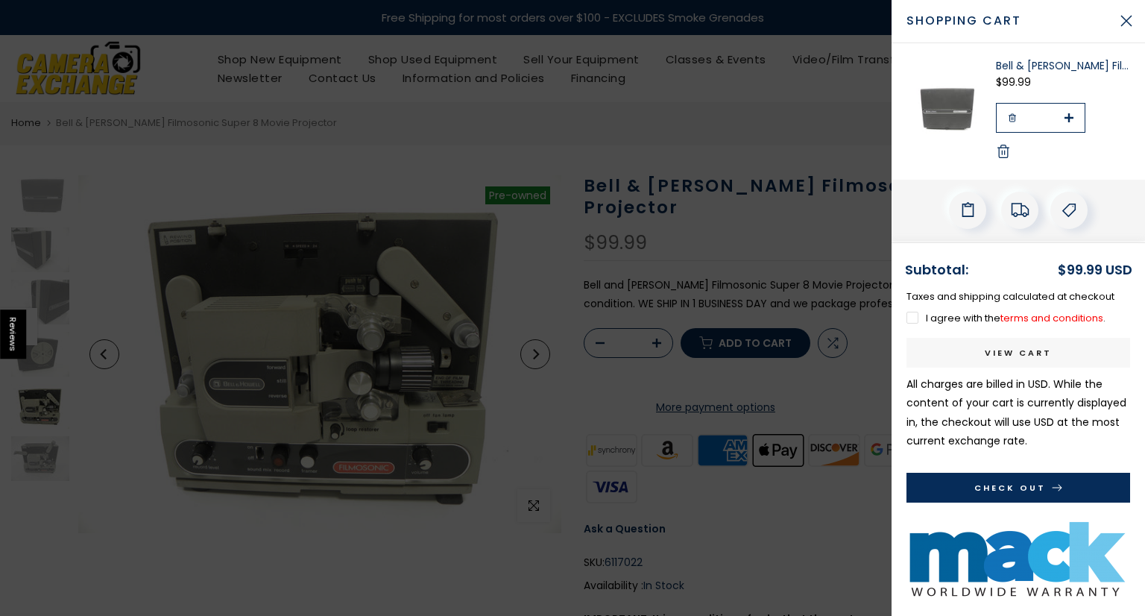
click at [1022, 481] on button "Check Out" at bounding box center [1018, 488] width 224 height 30
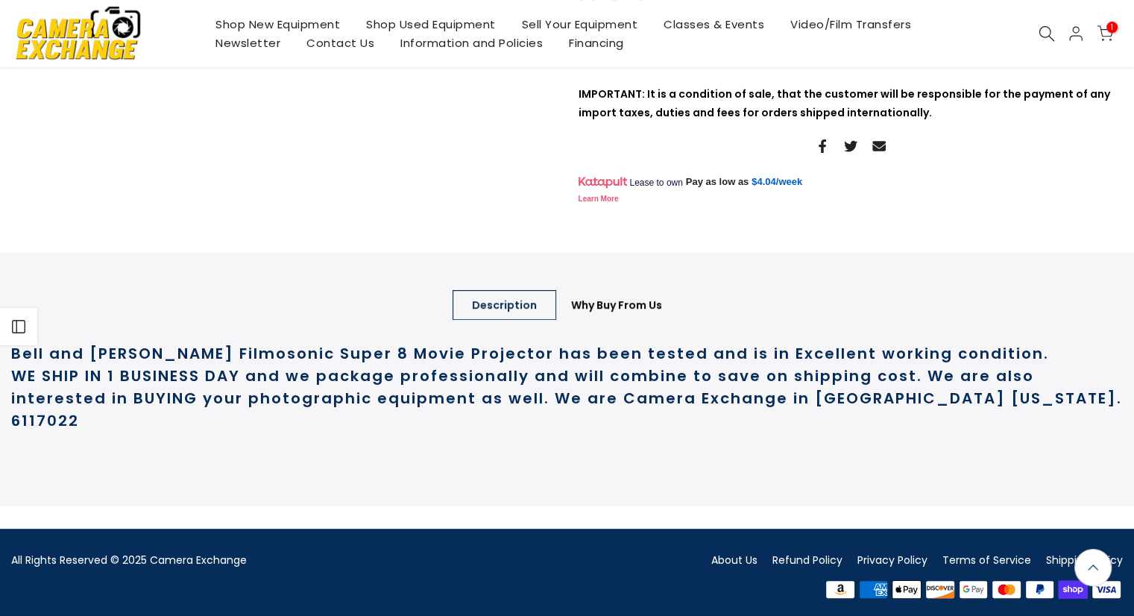
scroll to position [543, 0]
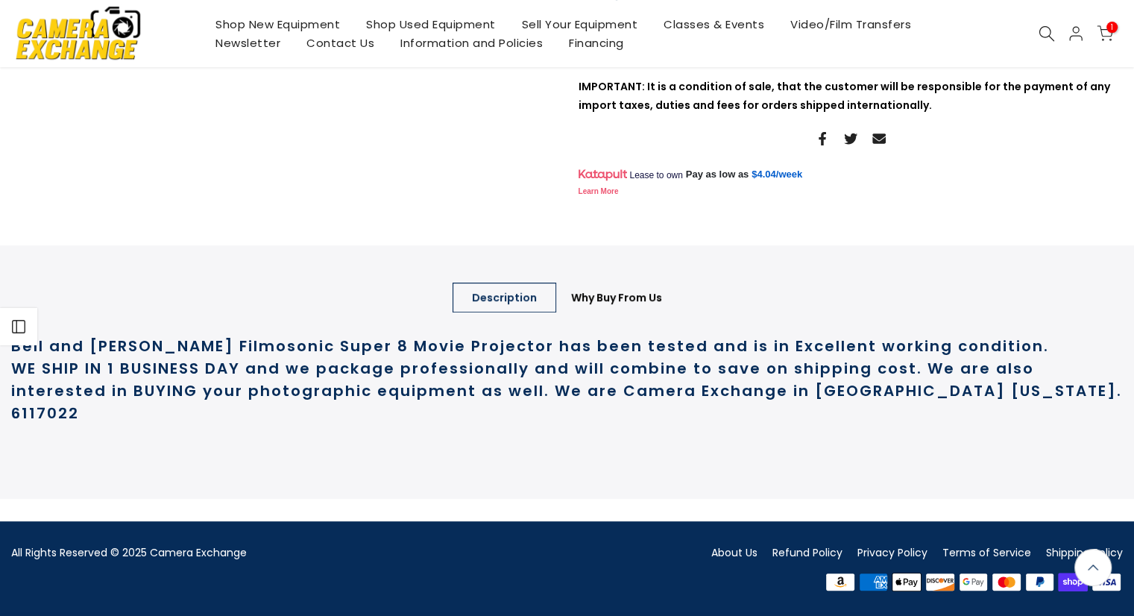
click at [812, 546] on div "Free Shipping for most orders over $100 - EXCLUDES Smoke Grenades Most Orders S…" at bounding box center [567, 42] width 1134 height 1148
click at [799, 560] on link "Refund Policy" at bounding box center [807, 552] width 70 height 15
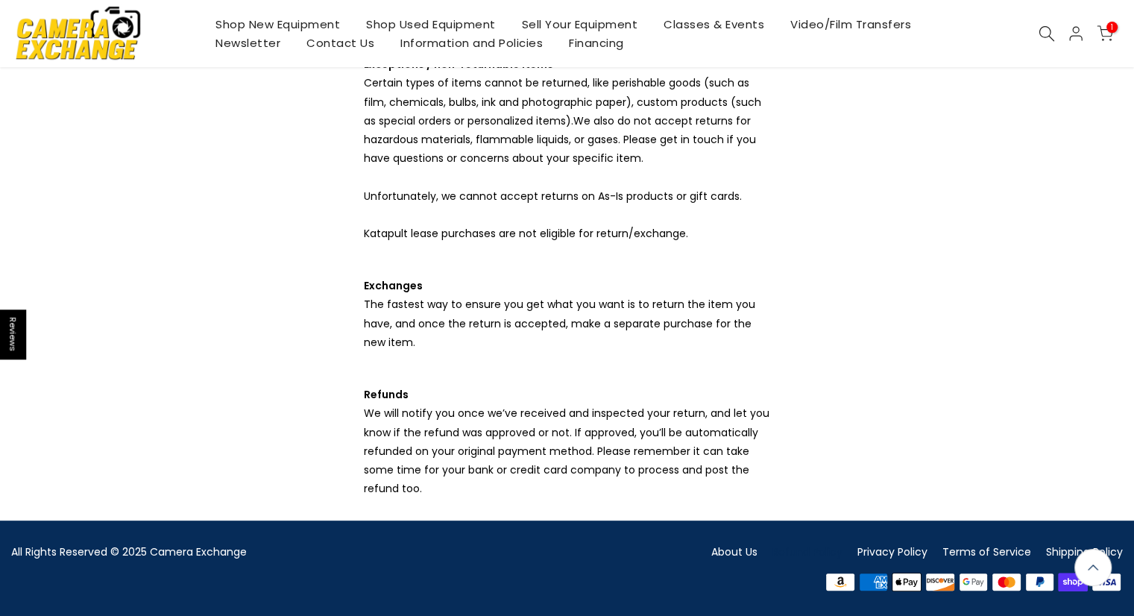
scroll to position [536, 0]
click at [0, 94] on main "Refund policy We have a 14-day return policy, which means you have 14 days afte…" at bounding box center [567, 53] width 1134 height 888
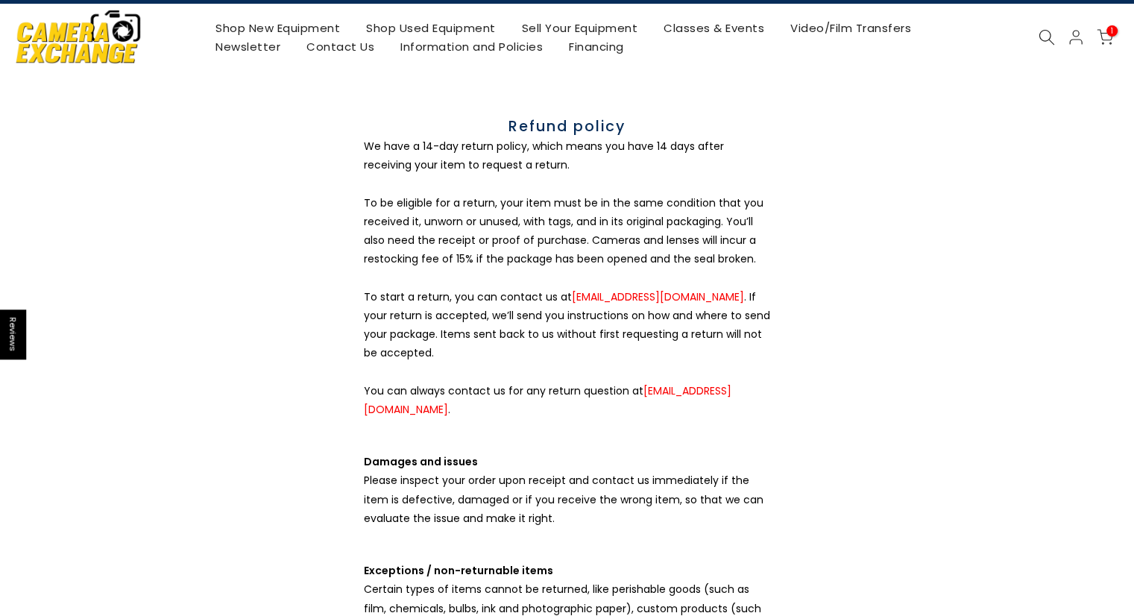
scroll to position [0, 0]
